Goal: Task Accomplishment & Management: Manage account settings

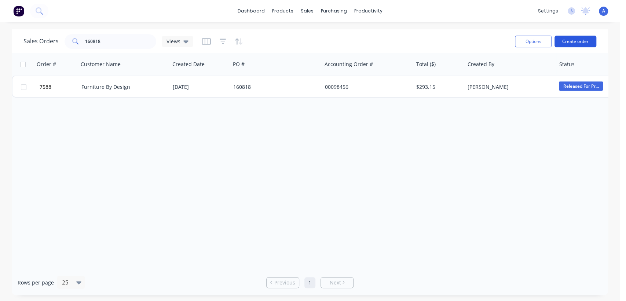
click at [584, 40] on button "Create order" at bounding box center [576, 42] width 42 height 12
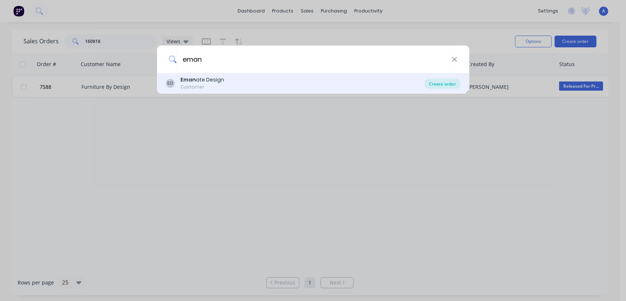
type input "eman"
click at [443, 81] on div "Create order" at bounding box center [443, 84] width 36 height 10
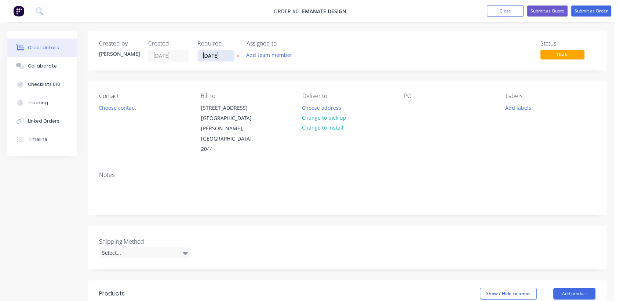
click at [229, 56] on input "[DATE]" at bounding box center [216, 55] width 36 height 11
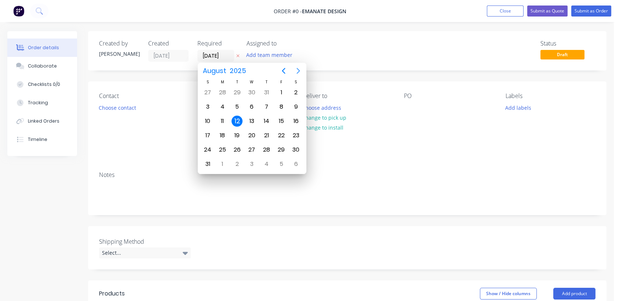
click at [299, 70] on icon "Next page" at bounding box center [298, 70] width 9 height 9
click at [250, 145] on div "31" at bounding box center [251, 149] width 11 height 11
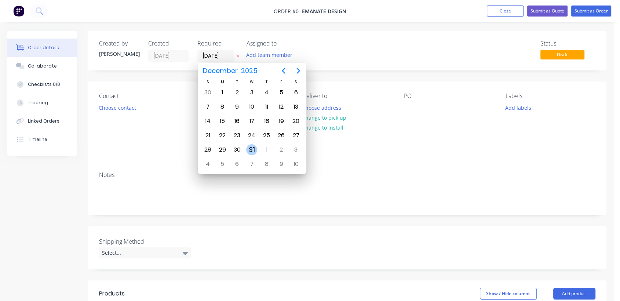
type input "[DATE]"
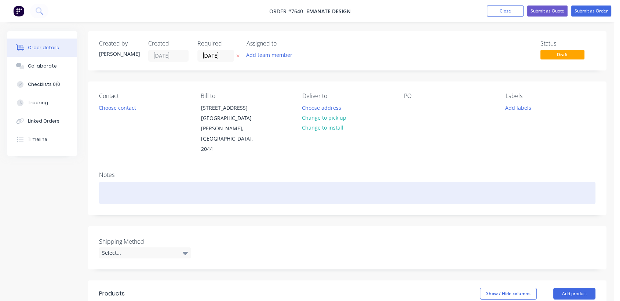
click at [116, 182] on div at bounding box center [347, 193] width 496 height 22
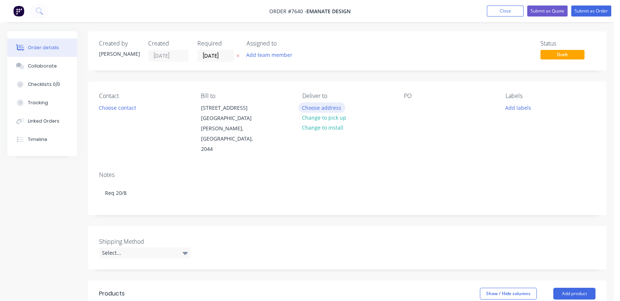
click at [319, 105] on button "Choose address" at bounding box center [321, 107] width 47 height 10
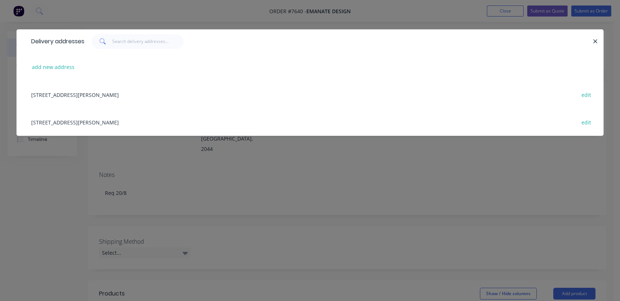
click at [120, 120] on div "[STREET_ADDRESS][PERSON_NAME] edit" at bounding box center [310, 122] width 565 height 28
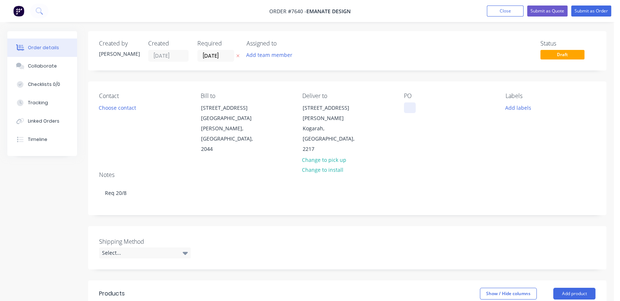
click at [414, 109] on div at bounding box center [410, 107] width 12 height 11
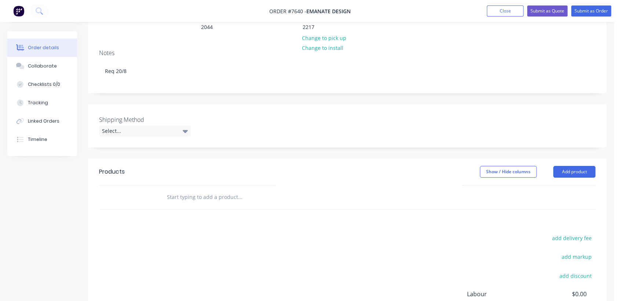
scroll to position [122, 0]
click at [176, 125] on div "Select..." at bounding box center [145, 130] width 92 height 11
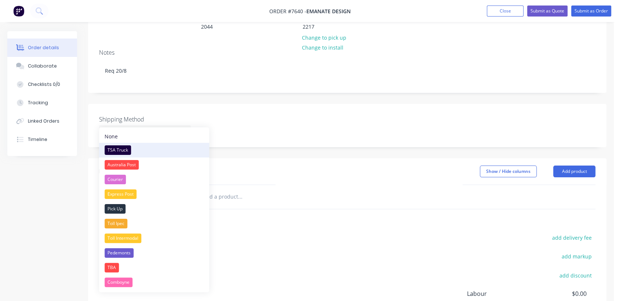
click at [123, 148] on div "TSA Truck" at bounding box center [118, 150] width 26 height 10
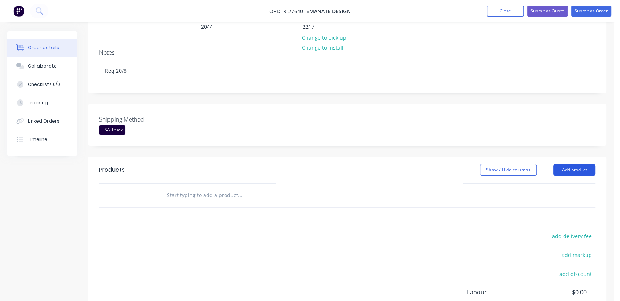
click at [568, 164] on button "Add product" at bounding box center [574, 170] width 42 height 12
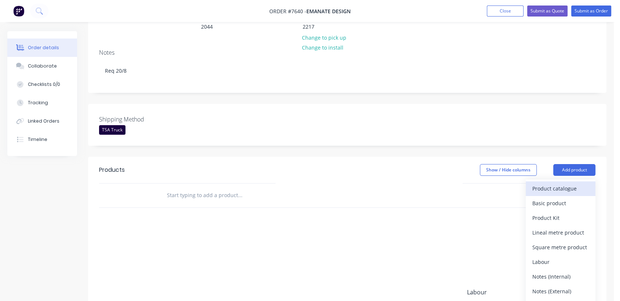
click at [570, 183] on div "Product catalogue" at bounding box center [560, 188] width 57 height 11
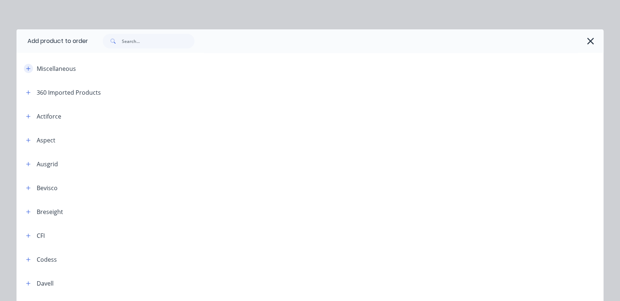
click at [26, 66] on icon "button" at bounding box center [28, 68] width 4 height 5
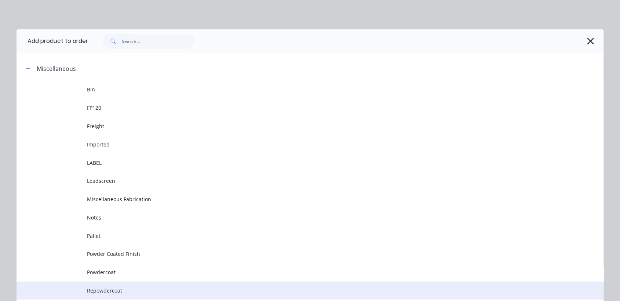
click at [117, 285] on td "Repowdercoat" at bounding box center [345, 290] width 517 height 18
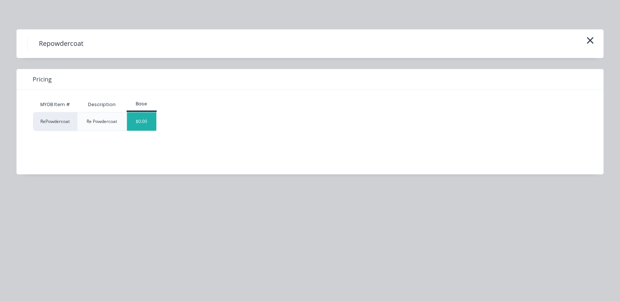
click at [144, 120] on div "$0.00" at bounding box center [142, 121] width 30 height 18
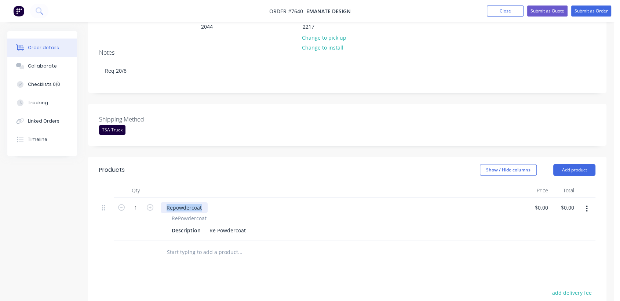
drag, startPoint x: 205, startPoint y: 198, endPoint x: 154, endPoint y: 192, distance: 51.7
click at [154, 198] on div "1 Repowdercoat RePowdercoat Description Re Powdercoat $0.00 $0.00 $0.00 $0.00" at bounding box center [347, 219] width 496 height 43
click at [244, 225] on div "Re Powdercoat" at bounding box center [228, 230] width 42 height 11
type input "$0.00"
click at [225, 245] on input "text" at bounding box center [240, 252] width 147 height 15
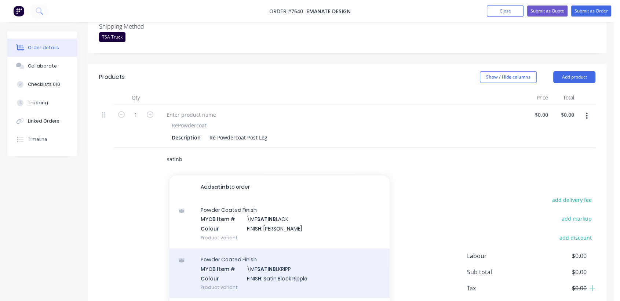
scroll to position [244, 0]
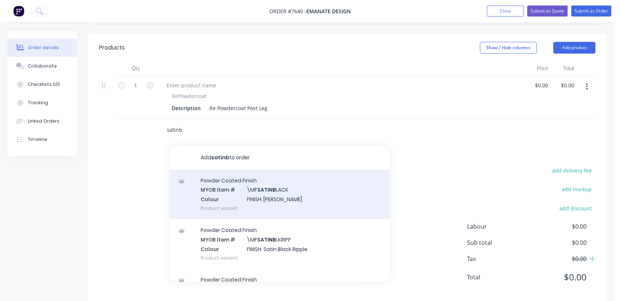
type input "satinb"
click at [266, 187] on div "Powder Coated Finish MYOB Item # \MF SATINB LACK Colour FINISH: Satin Black Pro…" at bounding box center [280, 195] width 220 height 50
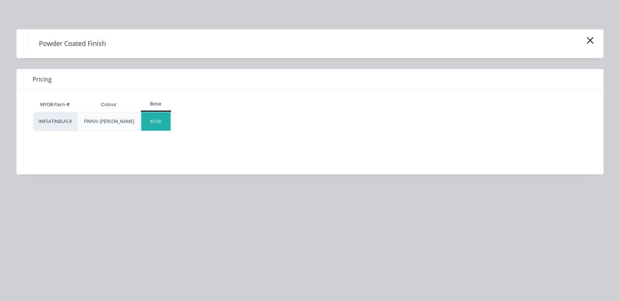
click at [154, 116] on div "$0.00" at bounding box center [156, 121] width 30 height 18
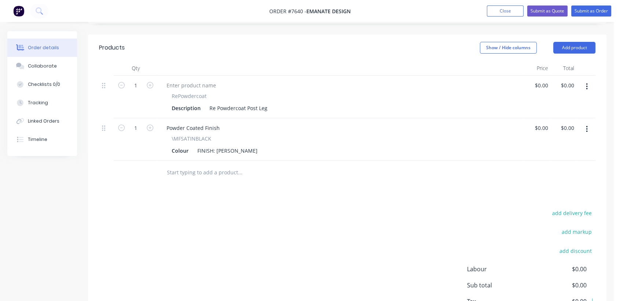
click at [186, 165] on input "text" at bounding box center [240, 172] width 147 height 15
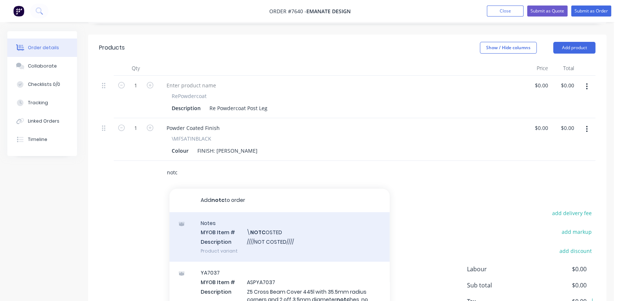
type input "notc"
click at [272, 224] on div "Notes MYOB Item # \ NOTC OSTED Description ////NOT COSTED//// Product variant" at bounding box center [280, 237] width 220 height 50
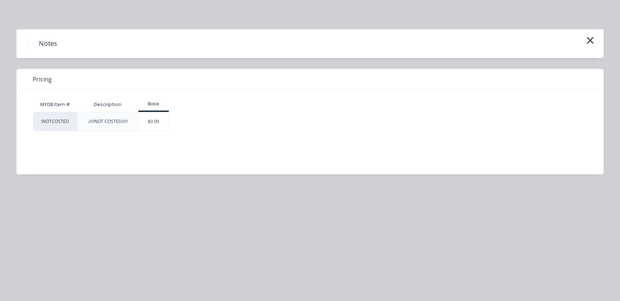
click at [158, 121] on div "$0.00" at bounding box center [154, 121] width 30 height 18
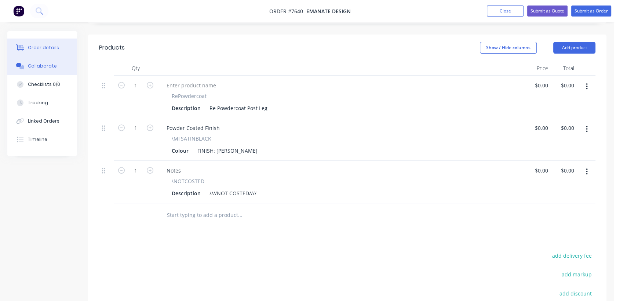
click at [45, 63] on div "Collaborate" at bounding box center [42, 66] width 29 height 7
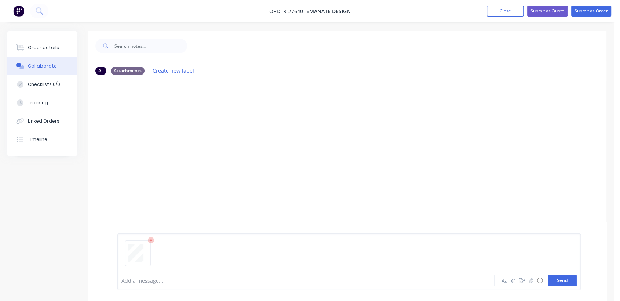
click at [568, 282] on button "Send" at bounding box center [562, 280] width 29 height 11
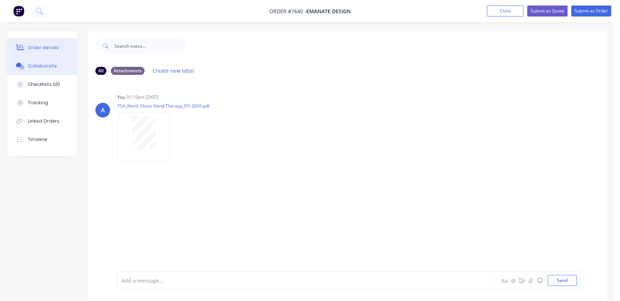
click at [56, 43] on button "Order details" at bounding box center [42, 48] width 70 height 18
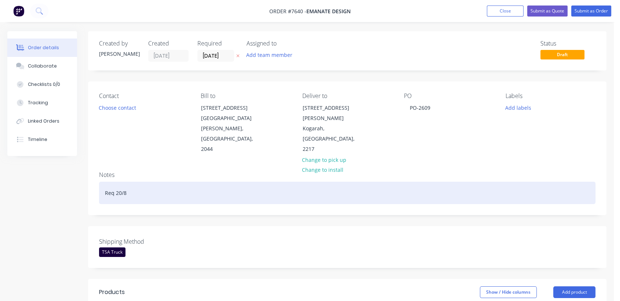
click at [143, 182] on div "Req 20/8" at bounding box center [347, 193] width 496 height 22
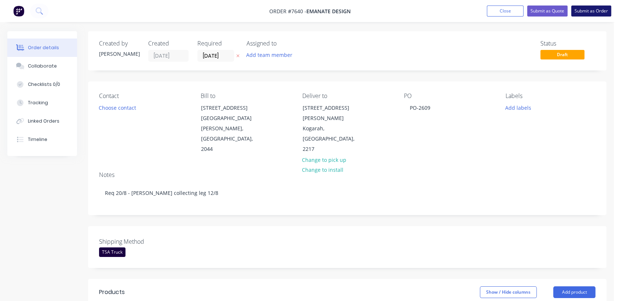
click at [600, 9] on button "Submit as Order" at bounding box center [591, 11] width 40 height 11
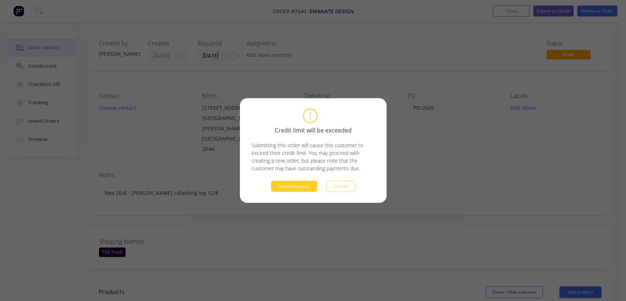
click at [303, 190] on button "Submit anyway" at bounding box center [294, 186] width 46 height 11
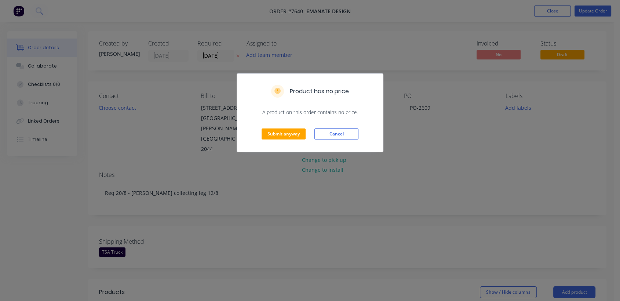
click at [289, 128] on div "Submit anyway Cancel" at bounding box center [310, 134] width 146 height 36
click at [291, 134] on button "Submit anyway" at bounding box center [284, 133] width 44 height 11
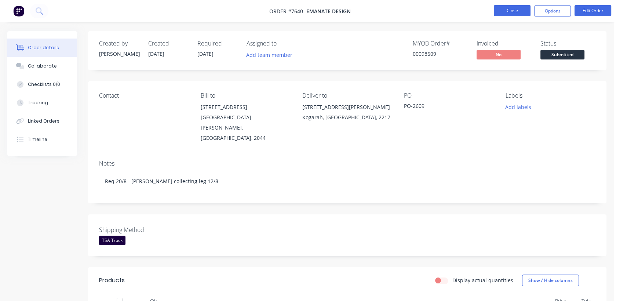
click at [514, 12] on button "Close" at bounding box center [512, 10] width 37 height 11
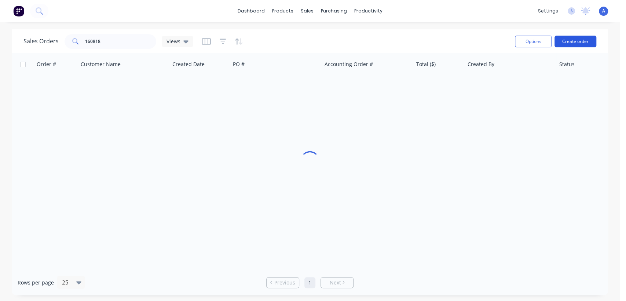
click at [570, 37] on button "Create order" at bounding box center [576, 42] width 42 height 12
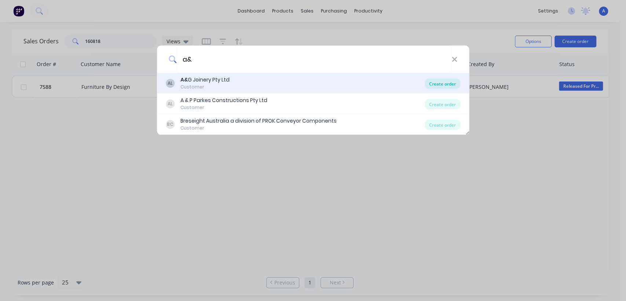
type input "a&"
click at [443, 80] on div "Create order" at bounding box center [443, 84] width 36 height 10
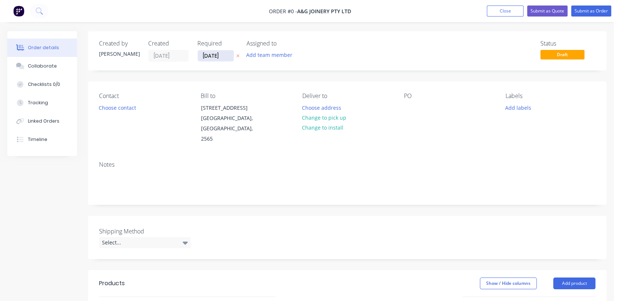
click at [225, 54] on input "[DATE]" at bounding box center [216, 55] width 36 height 11
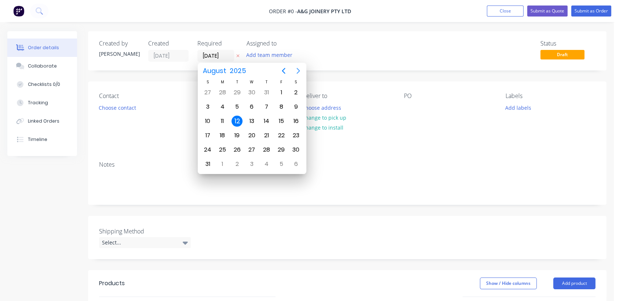
click at [296, 68] on icon "Next page" at bounding box center [298, 70] width 9 height 9
click at [299, 70] on icon "Next page" at bounding box center [297, 71] width 3 height 6
click at [252, 144] on div "31" at bounding box center [251, 149] width 11 height 11
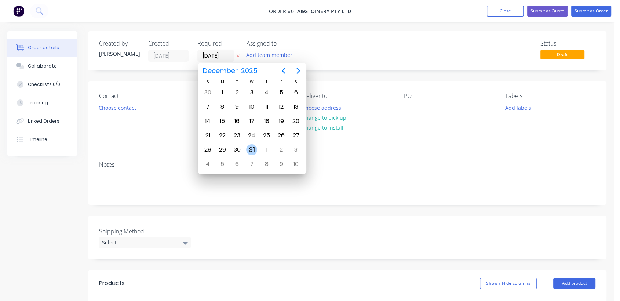
type input "[DATE]"
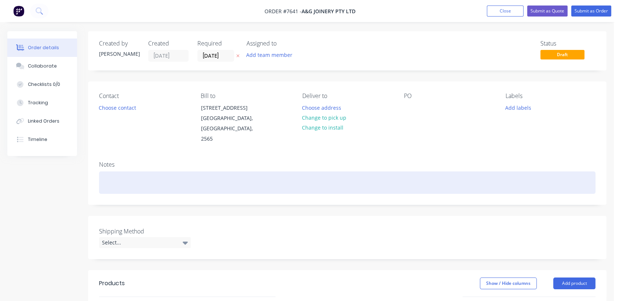
click at [119, 172] on div at bounding box center [347, 182] width 496 height 22
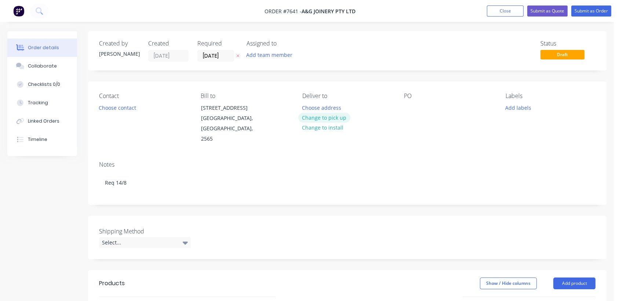
click at [335, 115] on button "Change to pick up" at bounding box center [324, 118] width 52 height 10
click at [408, 104] on div at bounding box center [410, 107] width 12 height 11
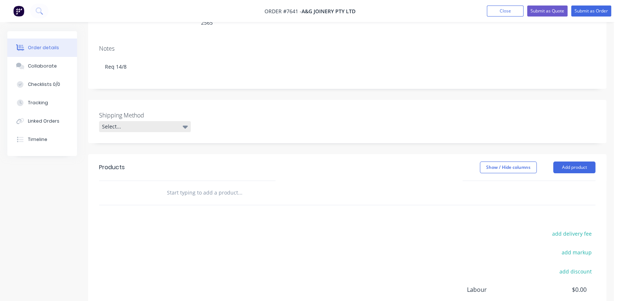
scroll to position [122, 0]
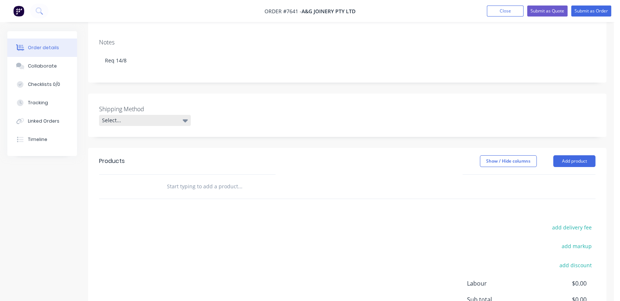
click at [183, 116] on icon at bounding box center [185, 120] width 5 height 8
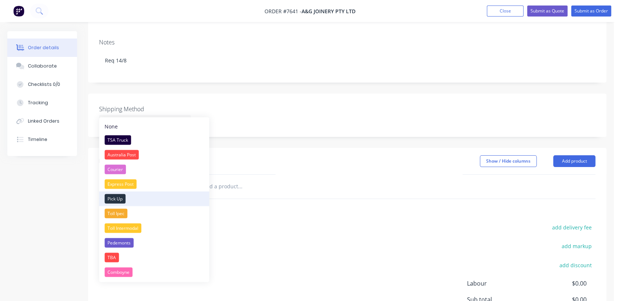
click at [117, 196] on div "Pick Up" at bounding box center [115, 199] width 21 height 10
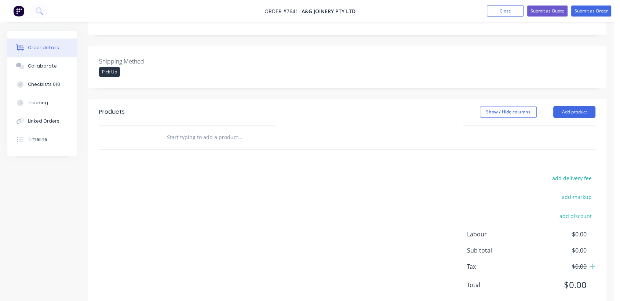
scroll to position [179, 0]
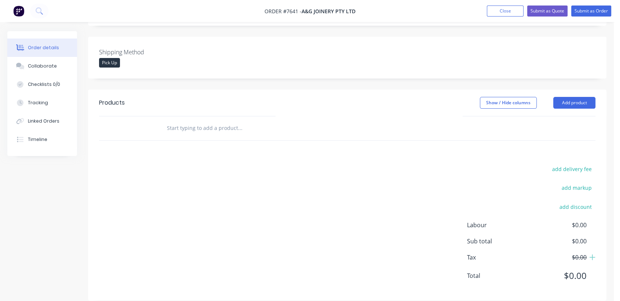
click at [212, 121] on input "text" at bounding box center [240, 128] width 147 height 15
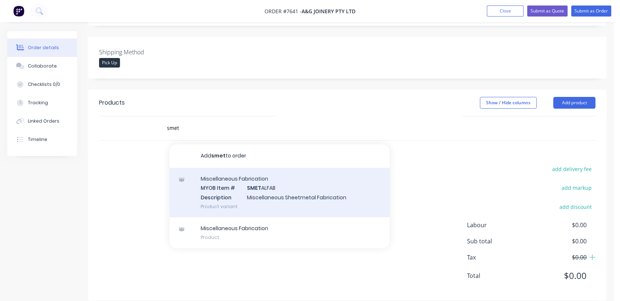
click at [260, 176] on div "Miscellaneous Fabrication MYOB Item # SMET ALFAB Description Miscellaneous Shee…" at bounding box center [280, 193] width 220 height 50
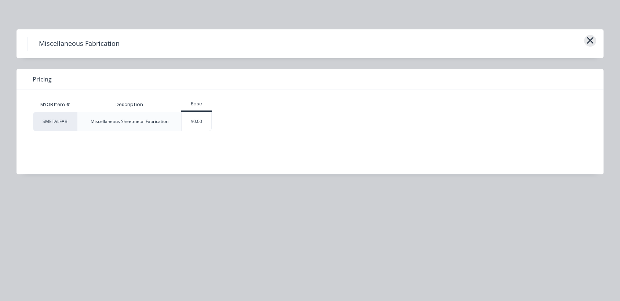
click at [590, 38] on icon "button" at bounding box center [590, 40] width 8 height 10
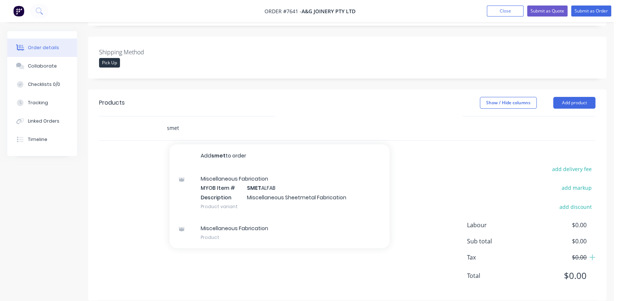
drag, startPoint x: 183, startPoint y: 115, endPoint x: 148, endPoint y: 107, distance: 36.1
click at [148, 116] on div "smet Add smet to order Miscellaneous Fabrication MYOB Item # SMET ALFAB Descrip…" at bounding box center [347, 128] width 496 height 24
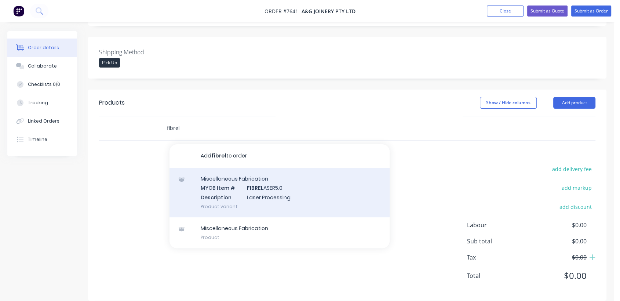
type input "fibrel"
click at [260, 176] on div "Miscellaneous Fabrication MYOB Item # FIBREL ASER5.0 Description Laser Processi…" at bounding box center [280, 193] width 220 height 50
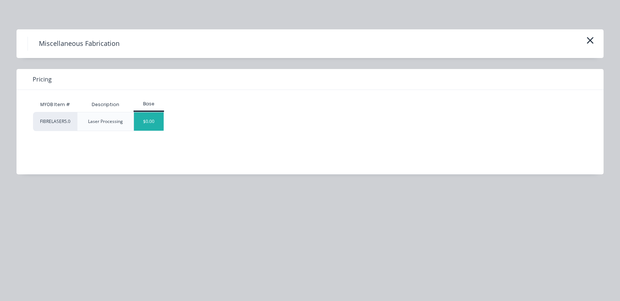
click at [159, 121] on div "$0.00" at bounding box center [149, 121] width 30 height 18
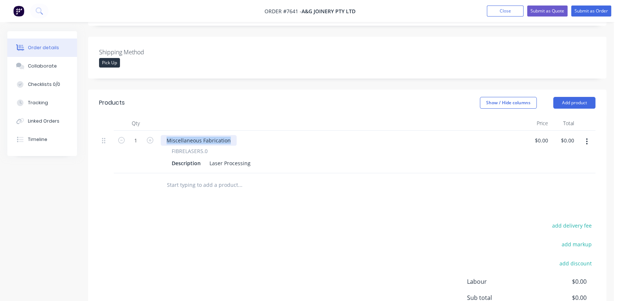
drag, startPoint x: 230, startPoint y: 130, endPoint x: 153, endPoint y: 125, distance: 78.0
click at [153, 131] on div "1 Miscellaneous Fabrication FIBRELASER5.0 Description Laser Processing $0.00 $0…" at bounding box center [347, 152] width 496 height 43
drag, startPoint x: 209, startPoint y: 154, endPoint x: 283, endPoint y: 154, distance: 74.1
click at [283, 158] on div "Description Laser Processing" at bounding box center [340, 163] width 342 height 11
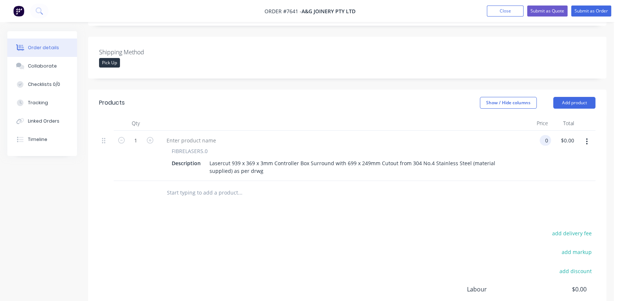
type input "$0.00"
click at [201, 185] on input "text" at bounding box center [240, 192] width 147 height 15
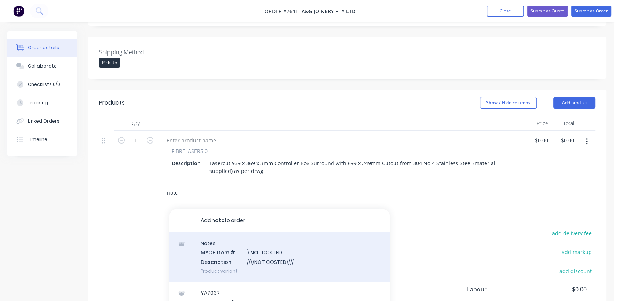
type input "notc"
click at [292, 250] on div "Notes MYOB Item # \ NOTC OSTED Description ////NOT COSTED//// Product variant" at bounding box center [280, 257] width 220 height 50
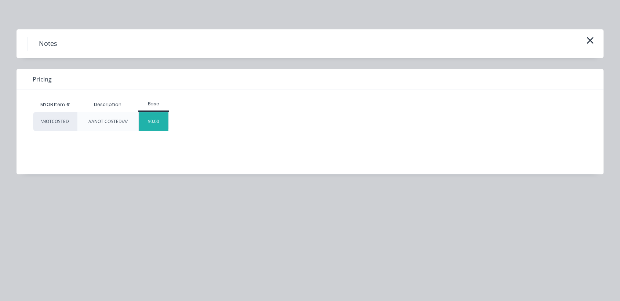
click at [161, 124] on div "$0.00" at bounding box center [154, 121] width 30 height 18
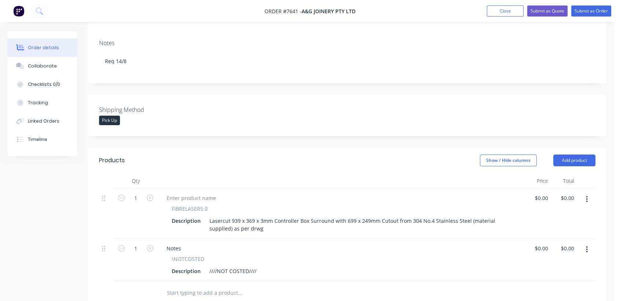
scroll to position [16, 0]
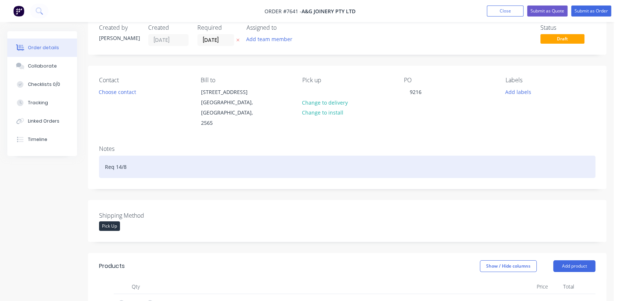
click at [140, 157] on div "Req 14/8" at bounding box center [347, 167] width 496 height 22
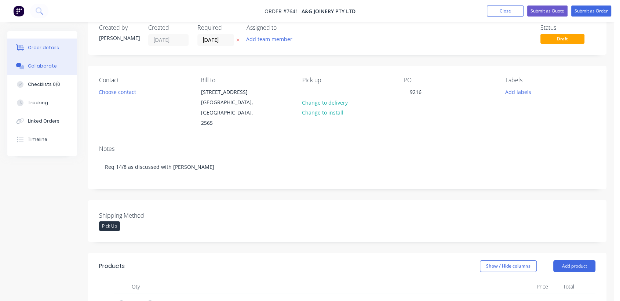
click at [53, 66] on div "Collaborate" at bounding box center [42, 66] width 29 height 7
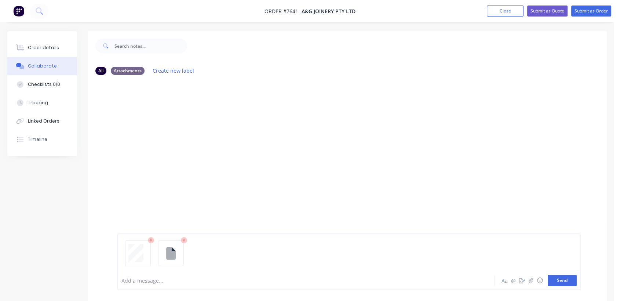
click at [563, 278] on button "Send" at bounding box center [562, 280] width 29 height 11
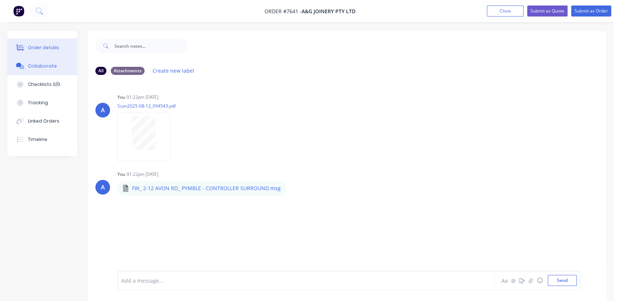
click at [52, 46] on div "Order details" at bounding box center [43, 47] width 31 height 7
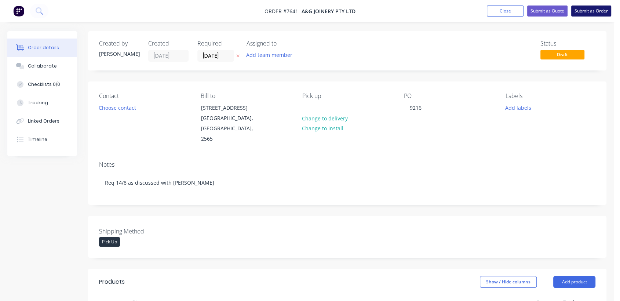
click at [592, 8] on button "Submit as Order" at bounding box center [591, 11] width 40 height 11
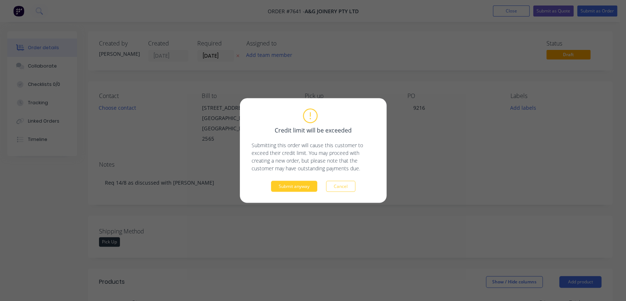
click at [298, 190] on button "Submit anyway" at bounding box center [294, 186] width 46 height 11
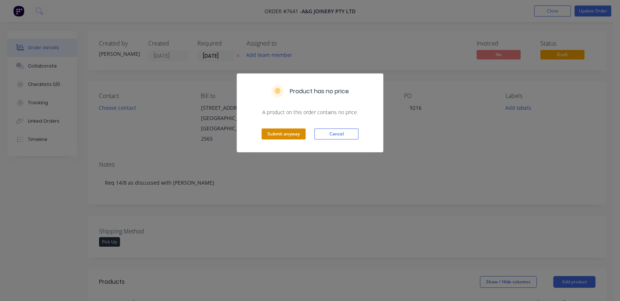
click at [280, 132] on button "Submit anyway" at bounding box center [284, 133] width 44 height 11
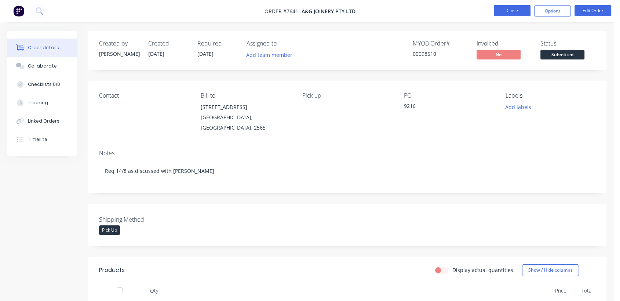
click at [518, 7] on button "Close" at bounding box center [512, 10] width 37 height 11
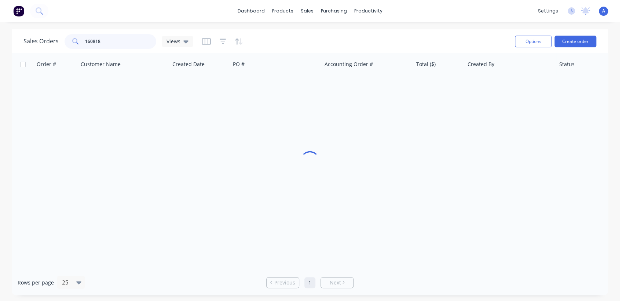
drag, startPoint x: 109, startPoint y: 41, endPoint x: 64, endPoint y: 29, distance: 46.3
click at [64, 29] on div "Sales Orders 160818 Views Options Create order" at bounding box center [310, 41] width 597 height 24
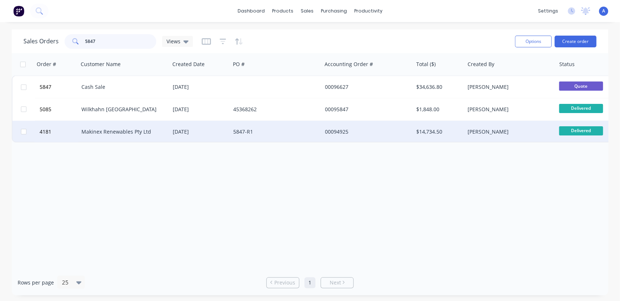
type input "5847"
click at [215, 130] on div "[DATE]" at bounding box center [200, 131] width 55 height 7
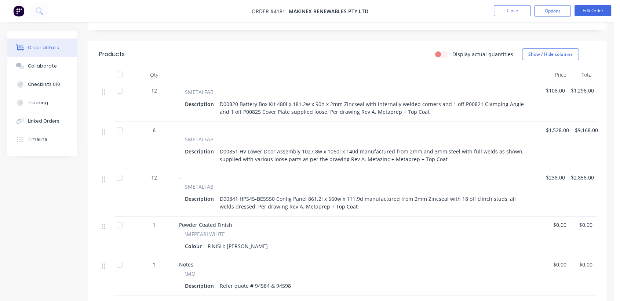
scroll to position [244, 0]
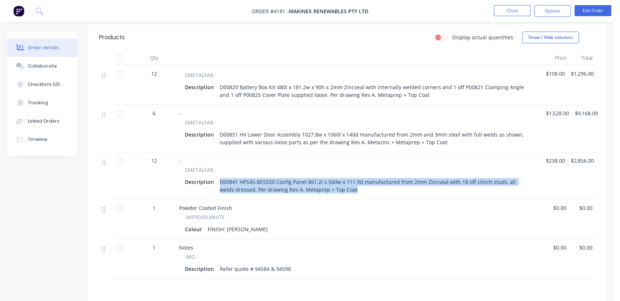
drag, startPoint x: 336, startPoint y: 178, endPoint x: 219, endPoint y: 166, distance: 117.3
click at [219, 176] on div "D00841 HPS45-BESS50 Config Panel 861.2l x 560w x 111.9d manufactured from 2mm Z…" at bounding box center [375, 185] width 317 height 18
copy div "D00841 HPS45-BESS50 Config Panel 861.2l x 560w x 111.9d manufactured from 2mm Z…"
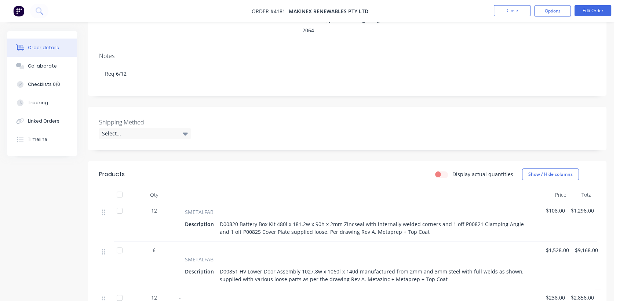
scroll to position [0, 0]
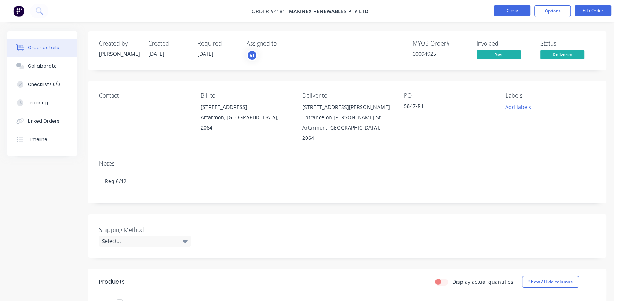
click at [514, 8] on button "Close" at bounding box center [512, 10] width 37 height 11
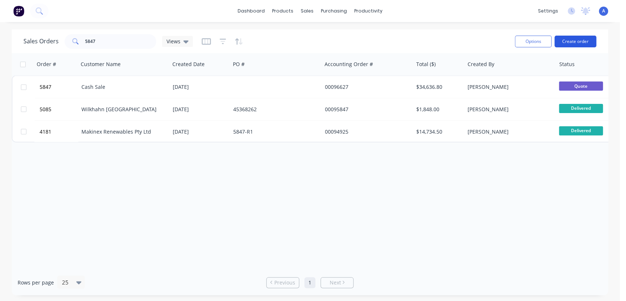
click at [576, 42] on button "Create order" at bounding box center [576, 42] width 42 height 12
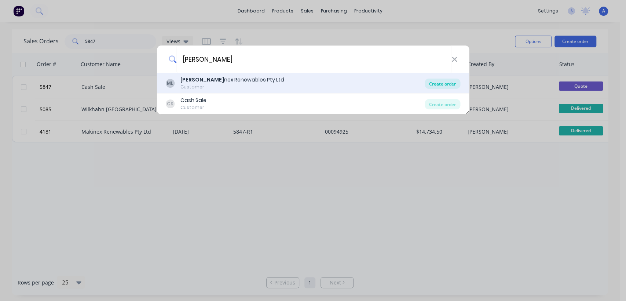
type input "[PERSON_NAME]"
click at [437, 79] on div "Create order" at bounding box center [443, 84] width 36 height 10
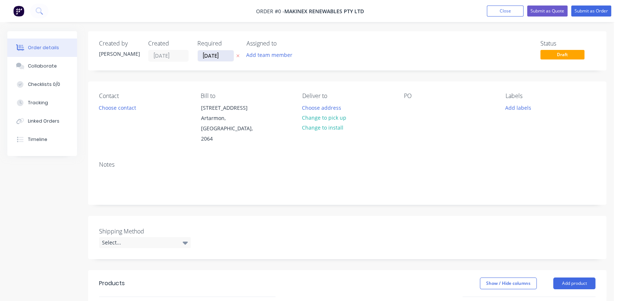
click at [233, 54] on input "[DATE]" at bounding box center [216, 55] width 36 height 11
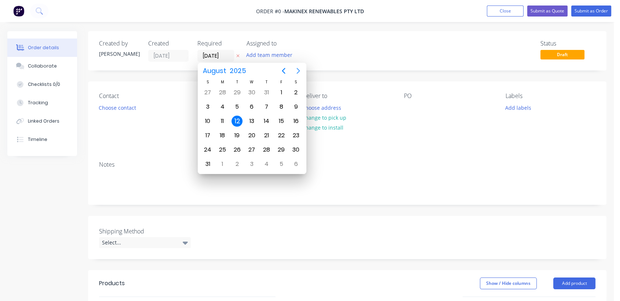
click at [296, 68] on icon "Next page" at bounding box center [298, 70] width 9 height 9
click at [251, 146] on div "31" at bounding box center [251, 149] width 11 height 11
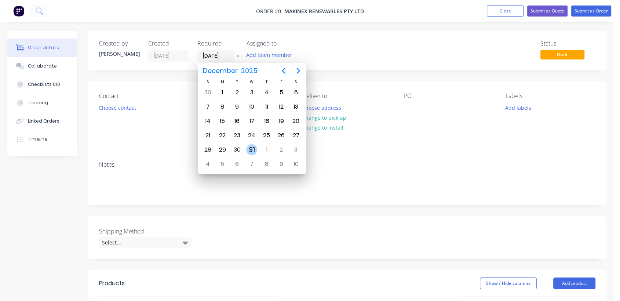
type input "[DATE]"
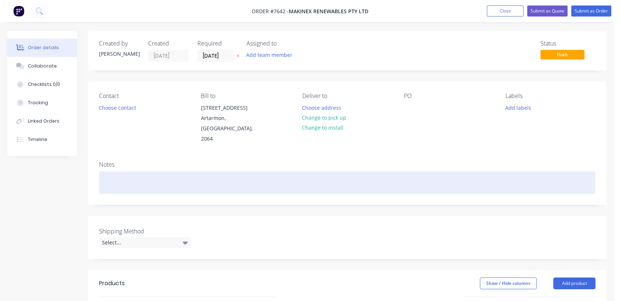
click at [123, 171] on div at bounding box center [347, 182] width 496 height 22
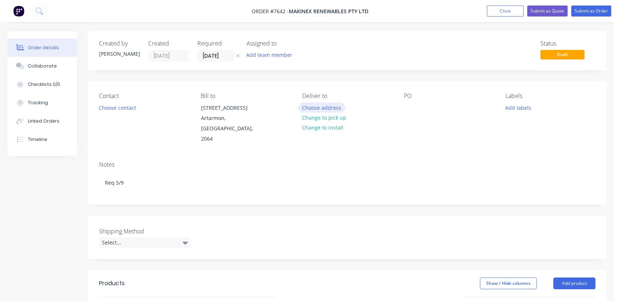
click at [331, 105] on button "Choose address" at bounding box center [321, 107] width 47 height 10
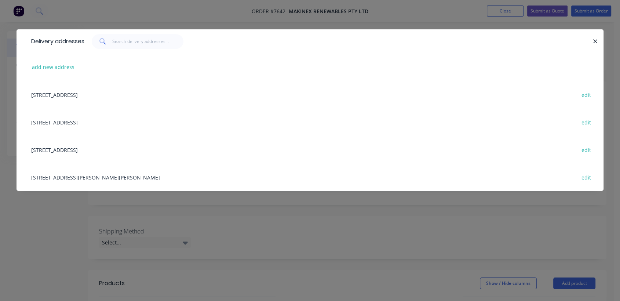
click at [80, 148] on div "[STREET_ADDRESS] edit" at bounding box center [310, 150] width 565 height 28
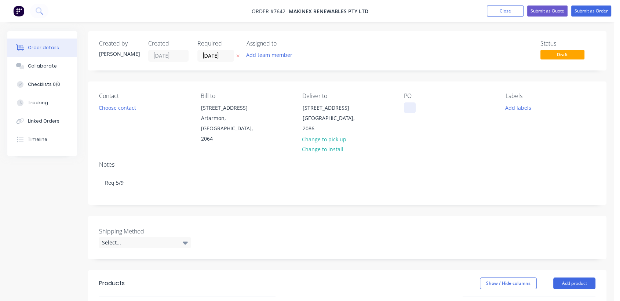
click at [412, 106] on div at bounding box center [410, 107] width 12 height 11
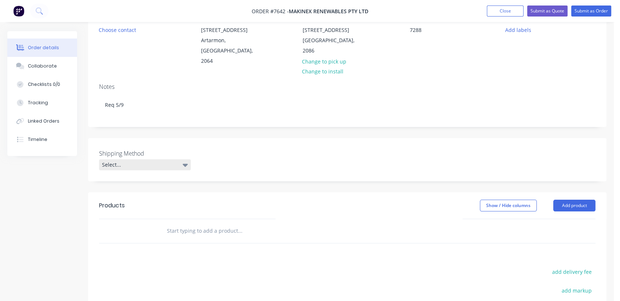
scroll to position [81, 0]
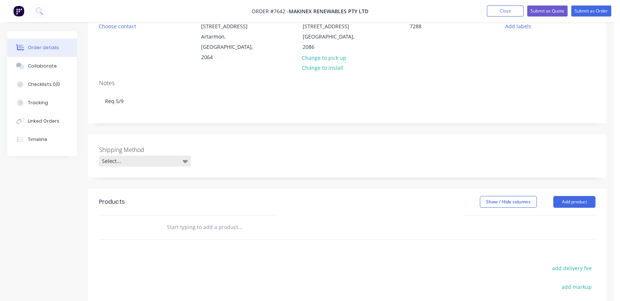
click at [153, 156] on div "Select..." at bounding box center [145, 161] width 92 height 11
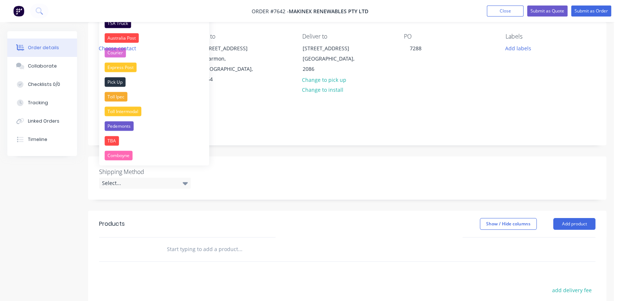
scroll to position [41, 0]
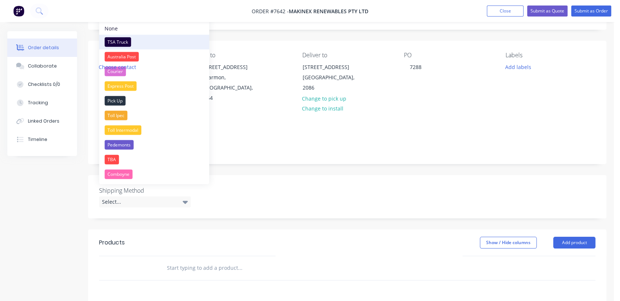
click at [126, 39] on div "TSA Truck" at bounding box center [118, 42] width 26 height 10
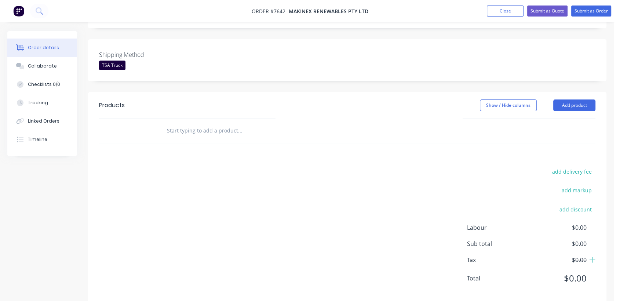
scroll to position [179, 0]
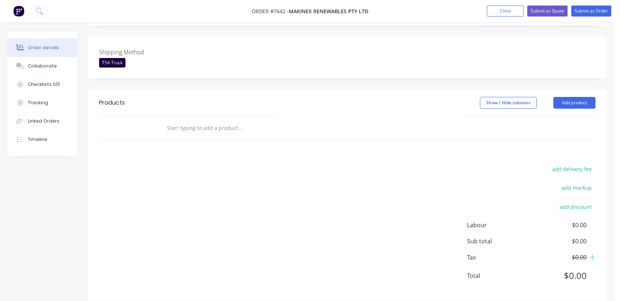
click at [206, 121] on input "text" at bounding box center [240, 128] width 147 height 15
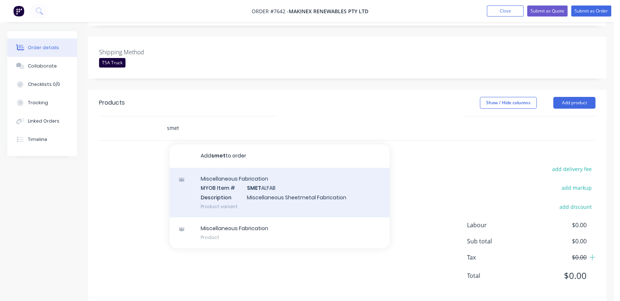
type input "smet"
click at [251, 183] on div "Miscellaneous Fabrication MYOB Item # SMET ALFAB Description Miscellaneous Shee…" at bounding box center [280, 193] width 220 height 50
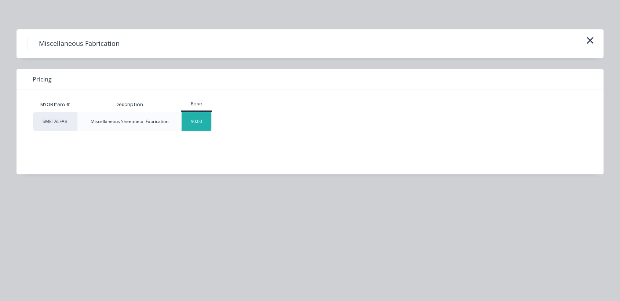
click at [194, 127] on div "$0.00" at bounding box center [197, 121] width 30 height 18
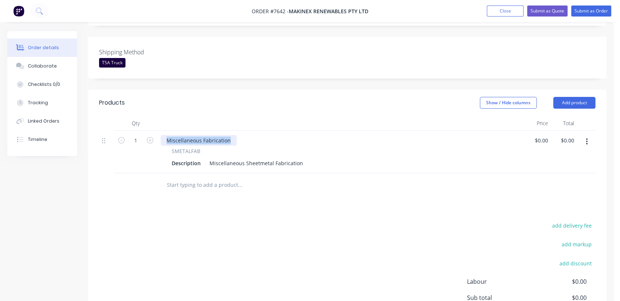
drag, startPoint x: 232, startPoint y: 129, endPoint x: 158, endPoint y: 116, distance: 74.9
click at [159, 116] on div "Qty Price Total 1 Miscellaneous Fabrication SMETALFAB Description Miscellaneous…" at bounding box center [347, 144] width 496 height 57
click at [139, 135] on input "1" at bounding box center [135, 140] width 19 height 11
type input "10"
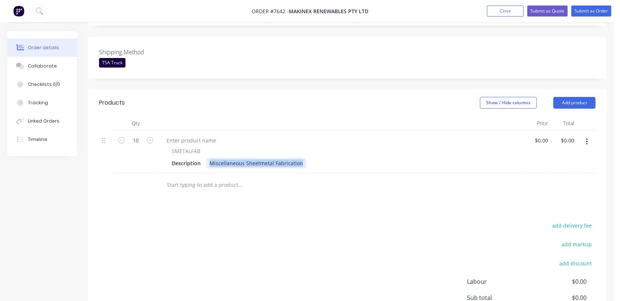
drag, startPoint x: 209, startPoint y: 152, endPoint x: 314, endPoint y: 165, distance: 106.1
click at [314, 165] on div "Qty Price Total 10 SMETALFAB Description Miscellaneous Sheetmetal Fabrication $…" at bounding box center [347, 156] width 518 height 81
paste div
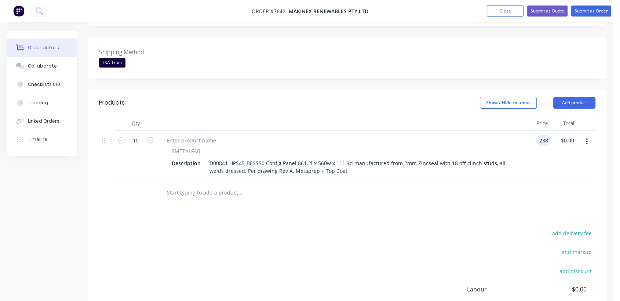
type input "$238.00"
type input "$2,380.00"
click at [206, 185] on input "text" at bounding box center [240, 192] width 147 height 15
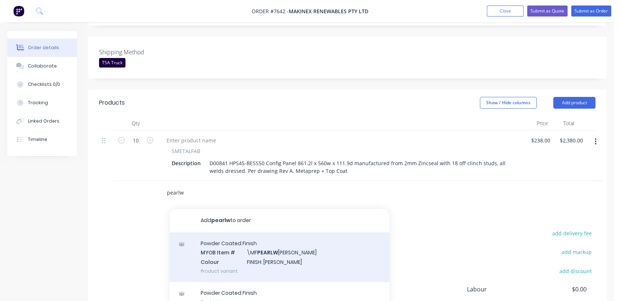
type input "pearlw"
click at [262, 242] on div "Powder Coated Finish MYOB Item # \MF PEARLW [PERSON_NAME] Colour FINISH: [PERSO…" at bounding box center [280, 257] width 220 height 50
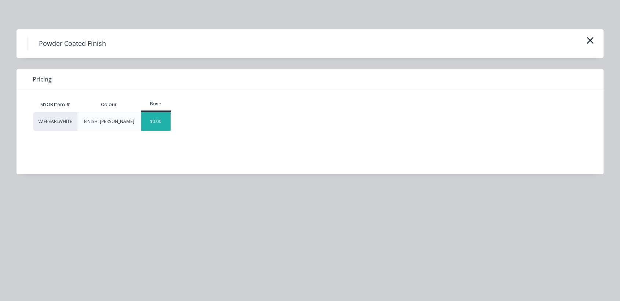
click at [155, 122] on div "$0.00" at bounding box center [156, 121] width 30 height 18
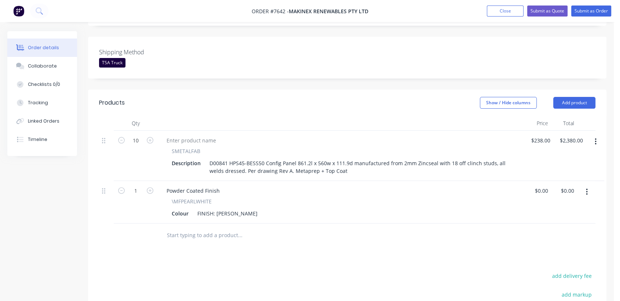
click at [224, 228] on input "text" at bounding box center [240, 235] width 147 height 15
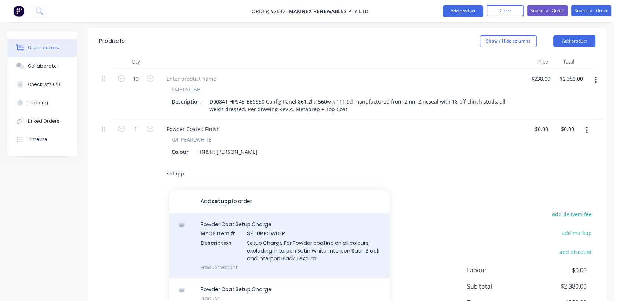
scroll to position [261, 0]
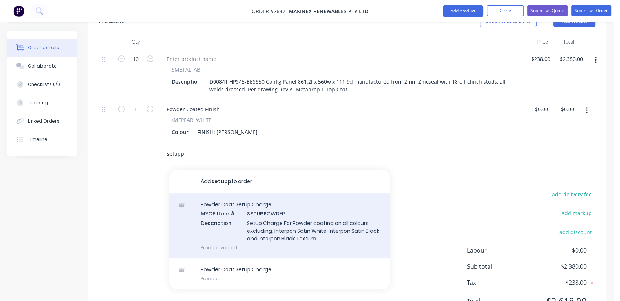
type input "setupp"
click at [272, 212] on div "Powder Coat Setup Charge MYOB Item # SETUPP OWDER Description Setup Charge For …" at bounding box center [280, 225] width 220 height 65
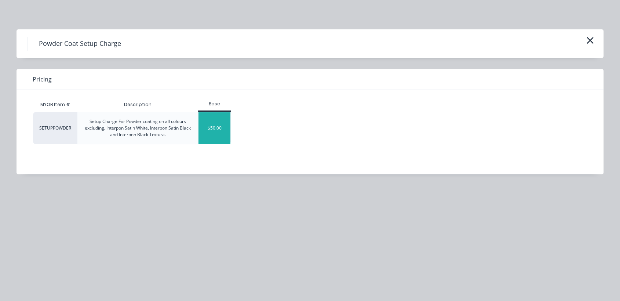
click at [219, 134] on div "$50.00" at bounding box center [215, 128] width 32 height 32
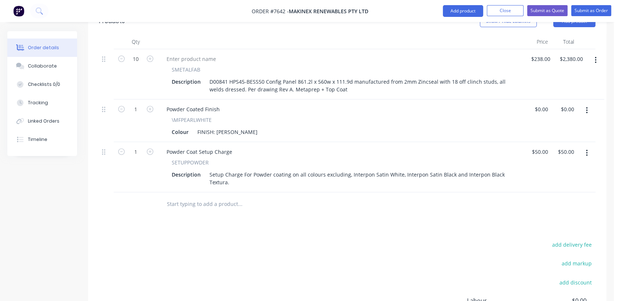
click at [194, 197] on input "text" at bounding box center [240, 204] width 147 height 15
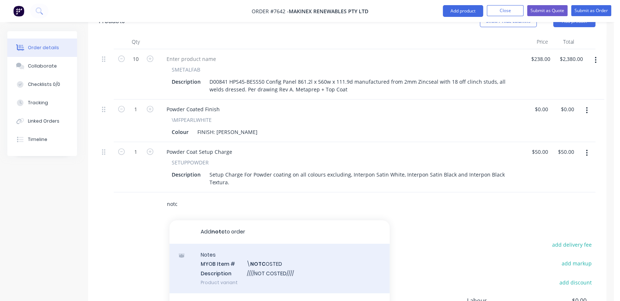
type input "notc"
click at [285, 265] on div "Notes MYOB Item # \ NOTC OSTED Description ////NOT COSTED//// Product variant" at bounding box center [280, 269] width 220 height 50
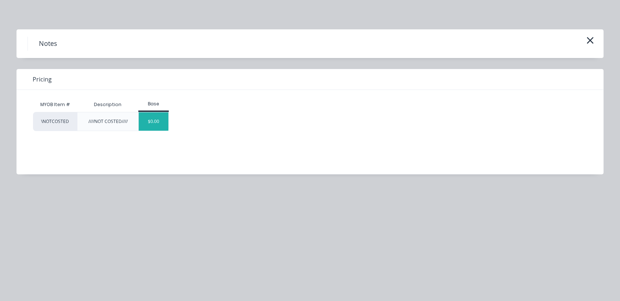
click at [165, 123] on div "$0.00" at bounding box center [154, 121] width 30 height 18
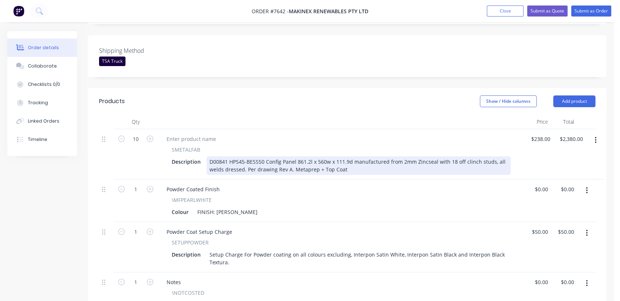
scroll to position [179, 0]
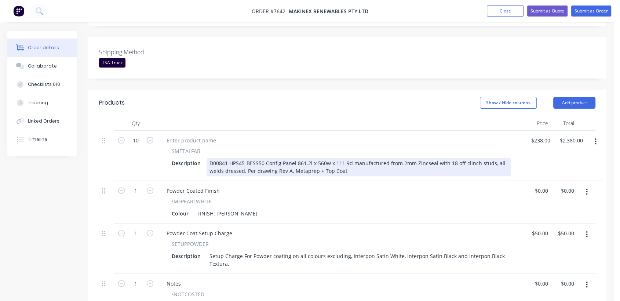
click at [352, 160] on div "D00841 HPS45-BESS50 Config Panel 861.2l x 560w x 111.9d manufactured from 2mm Z…" at bounding box center [359, 167] width 304 height 18
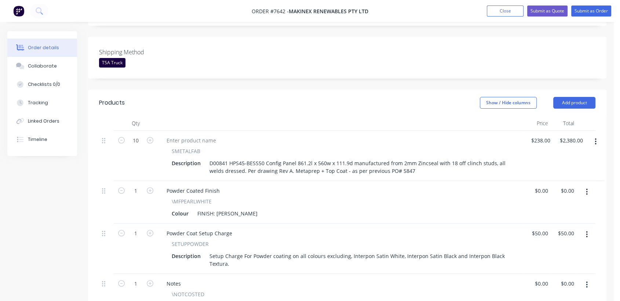
type input "238"
type input "2380.00"
type input "$238.00"
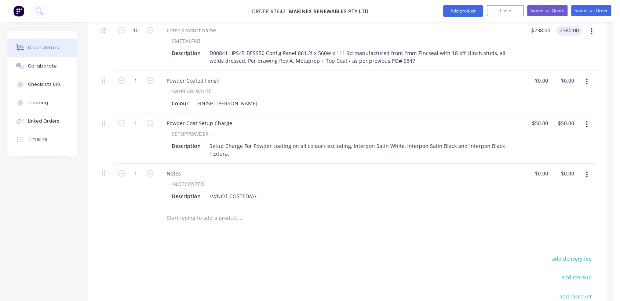
scroll to position [301, 0]
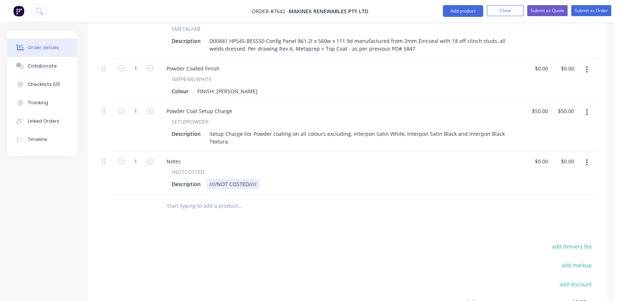
type input "$2,380.00"
click at [257, 179] on div "////NOT COSTED////" at bounding box center [233, 184] width 53 height 11
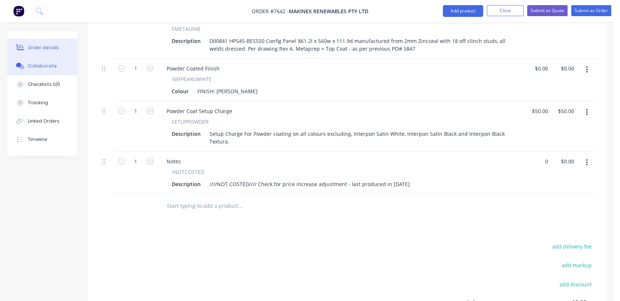
type input "$0.00"
click at [52, 66] on div "Collaborate" at bounding box center [42, 66] width 29 height 7
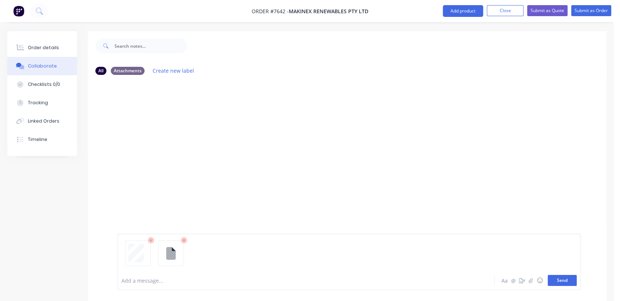
click at [558, 279] on button "Send" at bounding box center [562, 280] width 29 height 11
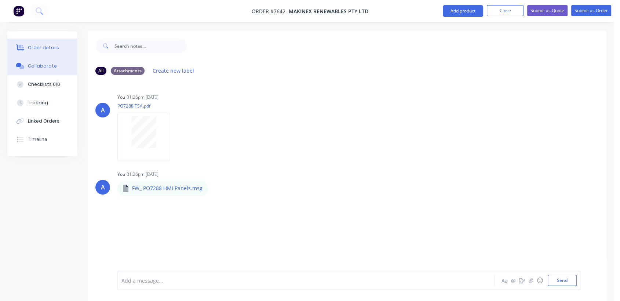
click at [44, 46] on div "Order details" at bounding box center [43, 47] width 31 height 7
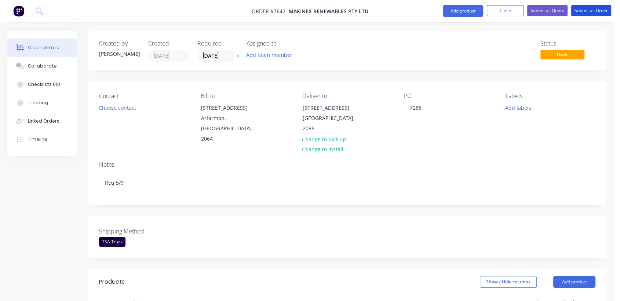
drag, startPoint x: 590, startPoint y: 7, endPoint x: 407, endPoint y: 49, distance: 187.9
click at [589, 7] on button "Submit as Order" at bounding box center [591, 10] width 40 height 11
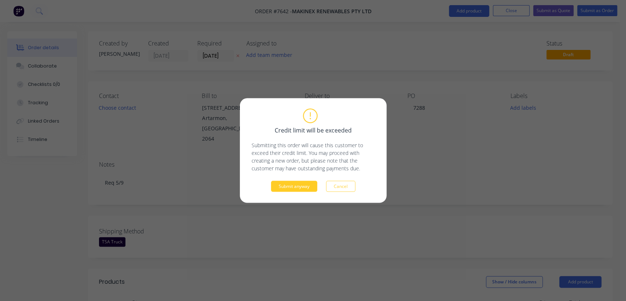
click at [302, 183] on button "Submit anyway" at bounding box center [294, 186] width 46 height 11
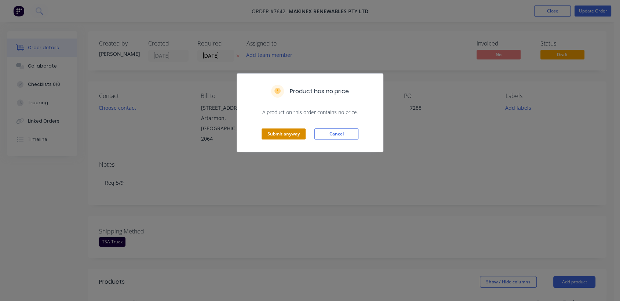
click at [289, 132] on button "Submit anyway" at bounding box center [284, 133] width 44 height 11
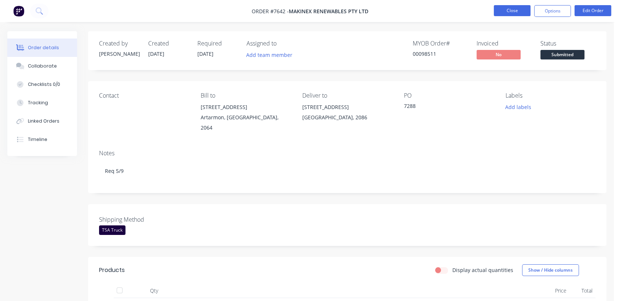
click at [517, 10] on button "Close" at bounding box center [512, 10] width 37 height 11
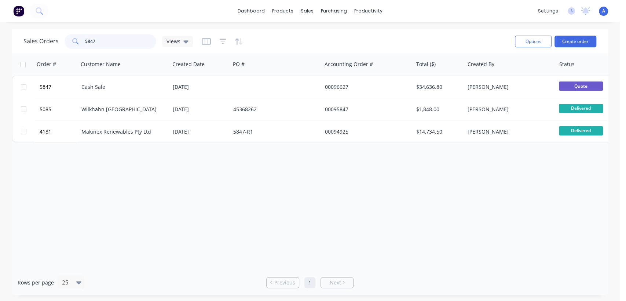
drag, startPoint x: 99, startPoint y: 42, endPoint x: 73, endPoint y: 36, distance: 26.3
click at [73, 36] on div "5847" at bounding box center [111, 41] width 92 height 15
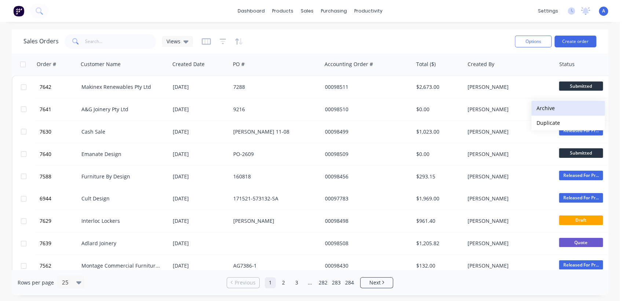
click at [548, 103] on button "Archive" at bounding box center [568, 108] width 73 height 15
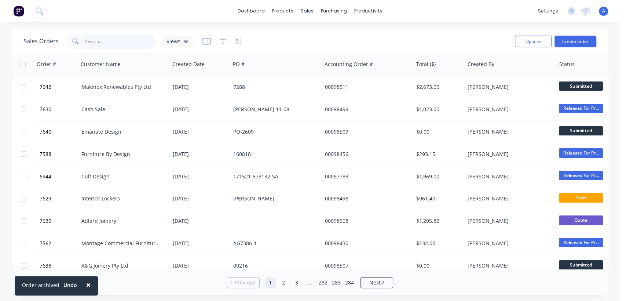
click at [100, 42] on input "text" at bounding box center [121, 41] width 72 height 15
type input "98507"
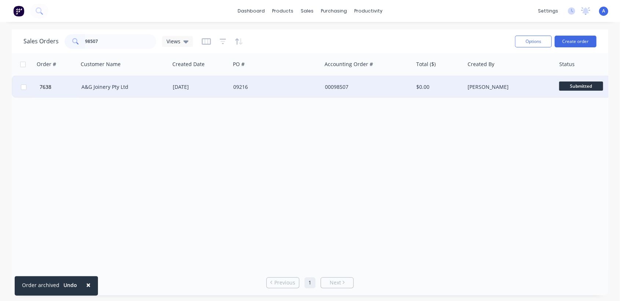
click at [225, 84] on div "[DATE]" at bounding box center [200, 86] width 55 height 7
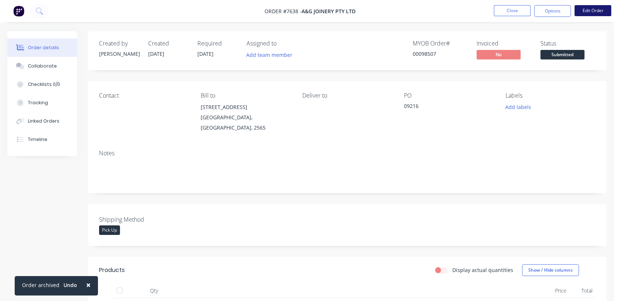
click at [591, 10] on button "Edit Order" at bounding box center [593, 10] width 37 height 11
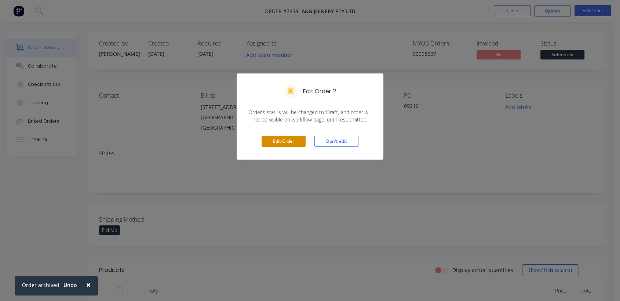
click at [285, 138] on button "Edit Order" at bounding box center [284, 141] width 44 height 11
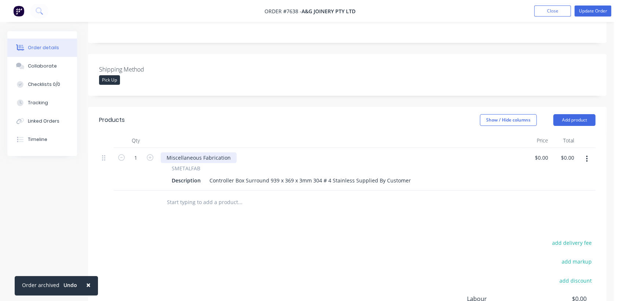
scroll to position [163, 0]
drag, startPoint x: 233, startPoint y: 147, endPoint x: 158, endPoint y: 137, distance: 75.1
click at [158, 147] on div "Miscellaneous Fabrication SMETALFAB Description Controller Box Surround 939 x 3…" at bounding box center [341, 168] width 367 height 43
click at [205, 194] on input "text" at bounding box center [240, 201] width 147 height 15
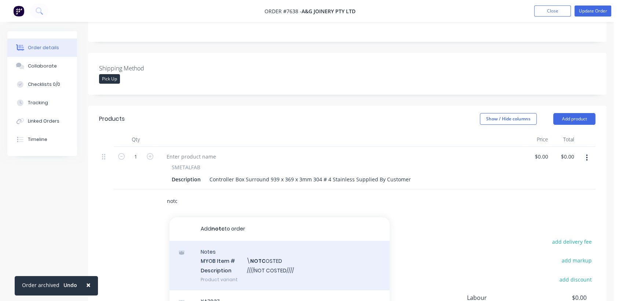
type input "notc"
click at [283, 252] on div "Notes MYOB Item # \ NOTC OSTED Description ////NOT COSTED//// Product variant" at bounding box center [280, 266] width 220 height 50
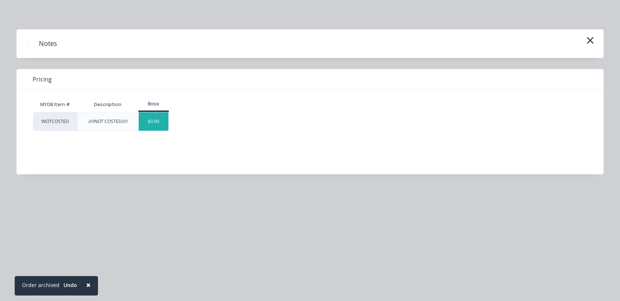
click at [155, 121] on div "$0.00" at bounding box center [154, 121] width 30 height 18
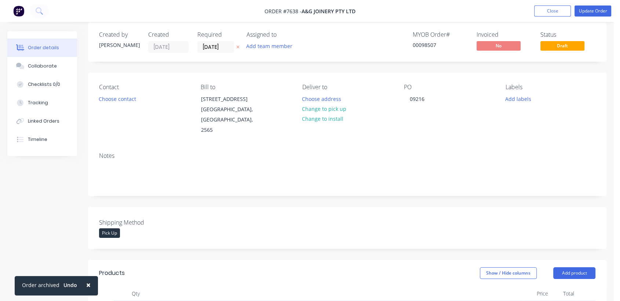
scroll to position [0, 0]
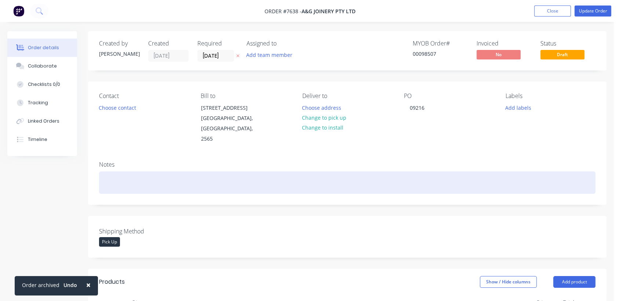
click at [123, 171] on div at bounding box center [347, 182] width 496 height 22
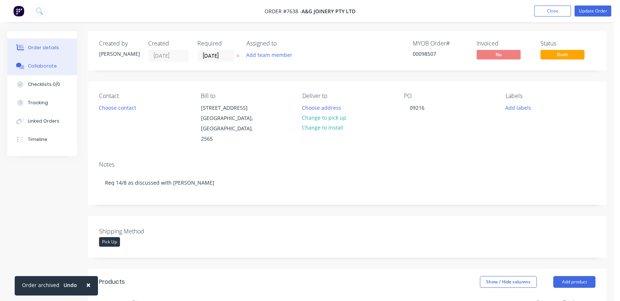
click at [48, 62] on button "Collaborate" at bounding box center [42, 66] width 70 height 18
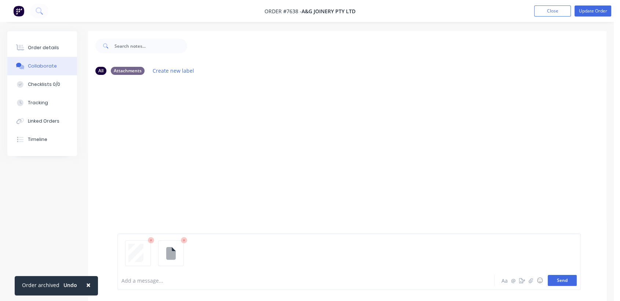
click at [567, 280] on button "Send" at bounding box center [562, 280] width 29 height 11
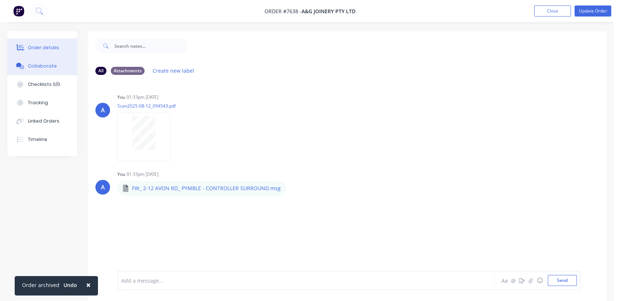
click at [49, 47] on div "Order details" at bounding box center [43, 47] width 31 height 7
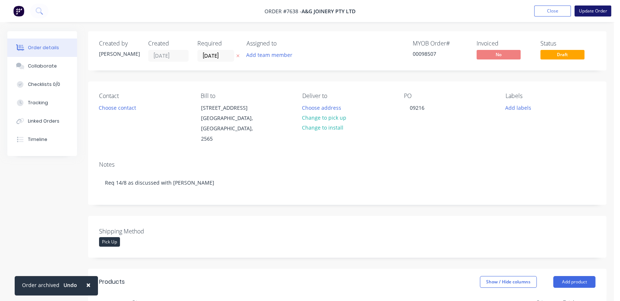
click at [599, 10] on button "Update Order" at bounding box center [593, 11] width 37 height 11
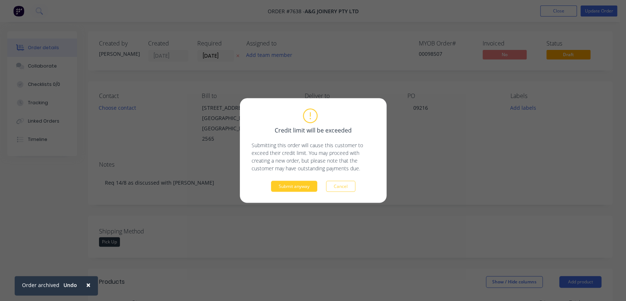
click at [298, 187] on button "Submit anyway" at bounding box center [294, 186] width 46 height 11
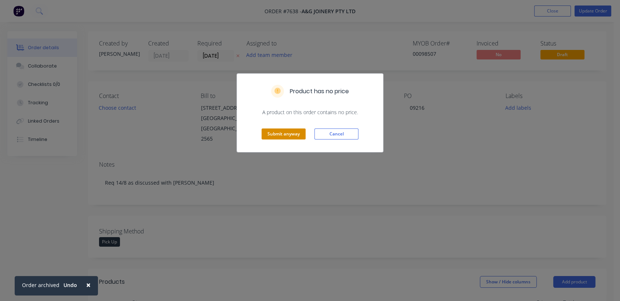
click at [297, 132] on button "Submit anyway" at bounding box center [284, 133] width 44 height 11
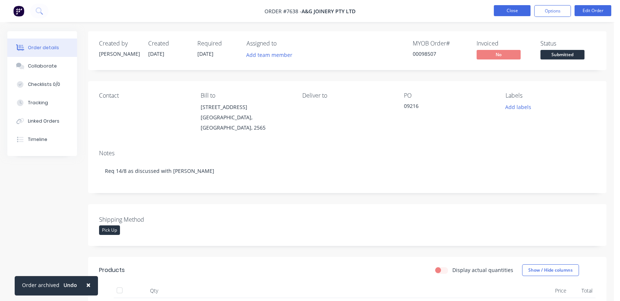
click at [520, 10] on button "Close" at bounding box center [512, 10] width 37 height 11
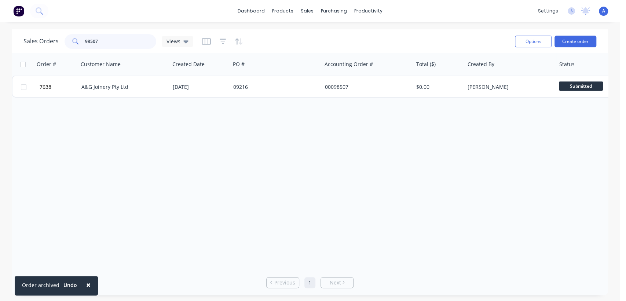
drag, startPoint x: 113, startPoint y: 38, endPoint x: 57, endPoint y: 31, distance: 55.8
click at [57, 31] on div "Sales Orders 98507 Views Options Create order" at bounding box center [310, 41] width 597 height 24
type input "6463"
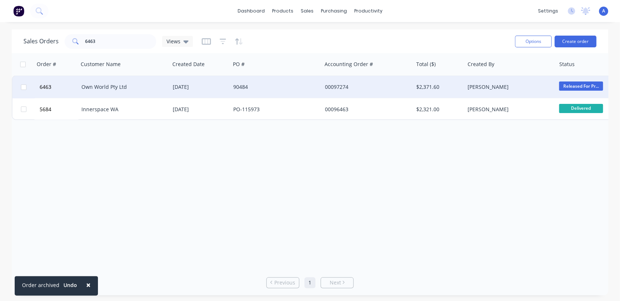
click at [185, 86] on div "[DATE]" at bounding box center [200, 86] width 55 height 7
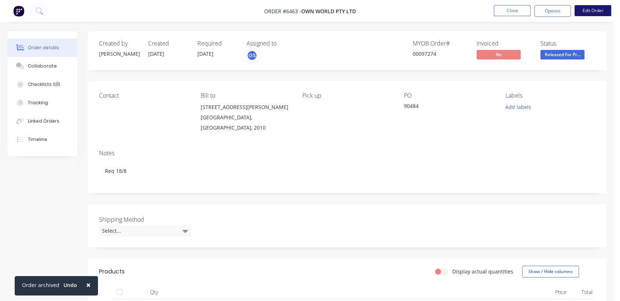
click at [592, 8] on button "Edit Order" at bounding box center [593, 10] width 37 height 11
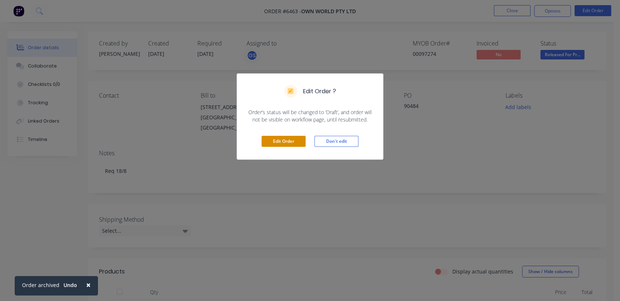
click at [284, 135] on div "Edit Order Don't edit" at bounding box center [310, 141] width 146 height 36
click at [285, 139] on button "Edit Order" at bounding box center [284, 141] width 44 height 11
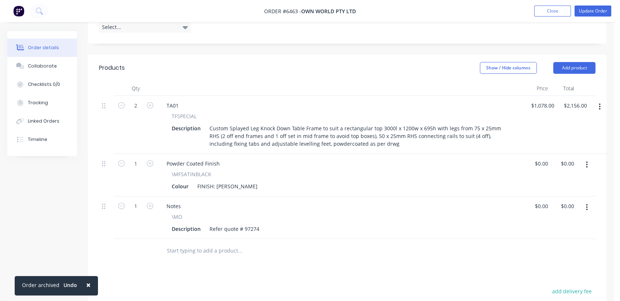
scroll to position [122, 0]
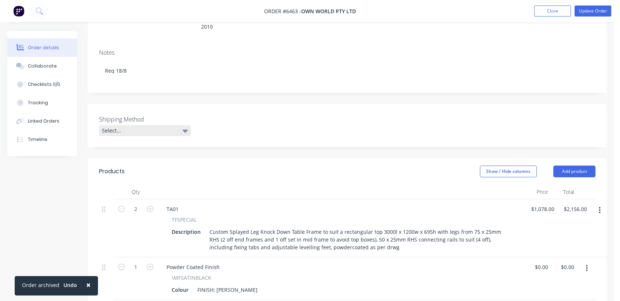
click at [124, 125] on div "Select..." at bounding box center [145, 130] width 92 height 11
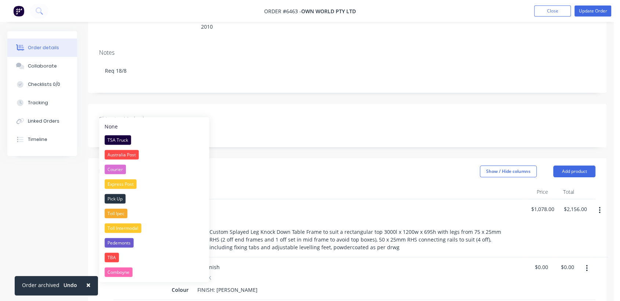
click at [117, 194] on div "Pick Up" at bounding box center [115, 199] width 21 height 10
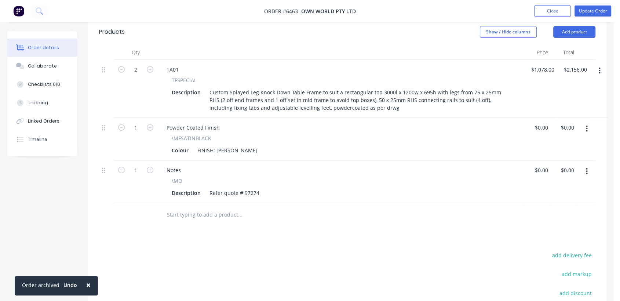
scroll to position [285, 0]
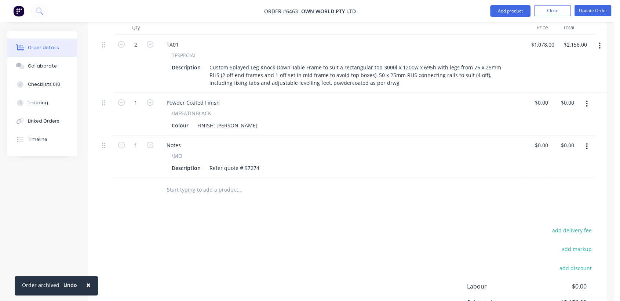
click at [212, 182] on input "text" at bounding box center [240, 189] width 147 height 15
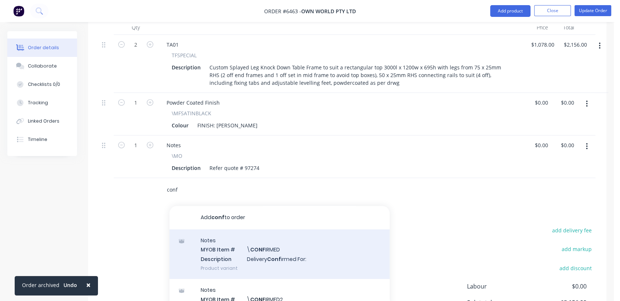
type input "conf"
click at [258, 233] on div "Notes MYOB Item # \ CONF IRMED Description Delivery Conf irmed For: Product var…" at bounding box center [280, 254] width 220 height 50
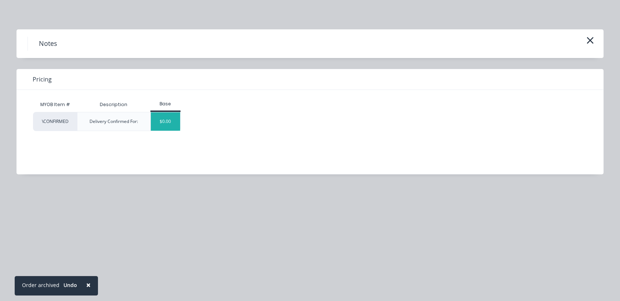
click at [176, 122] on div "$0.00" at bounding box center [166, 121] width 30 height 18
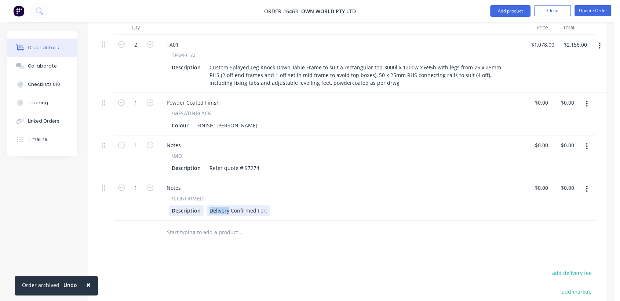
drag, startPoint x: 228, startPoint y: 188, endPoint x: 200, endPoint y: 186, distance: 28.7
click at [200, 205] on div "Description Delivery Confirmed For:" at bounding box center [340, 210] width 342 height 11
click at [267, 205] on div "Pick Up Confirmed For:" at bounding box center [238, 210] width 63 height 11
type input "$0.00"
drag, startPoint x: 593, startPoint y: 12, endPoint x: 559, endPoint y: 16, distance: 34.3
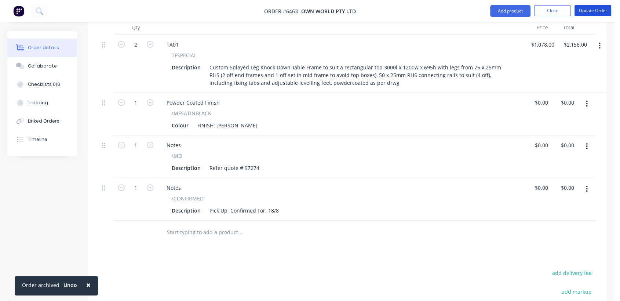
click at [592, 12] on button "Update Order" at bounding box center [593, 10] width 37 height 11
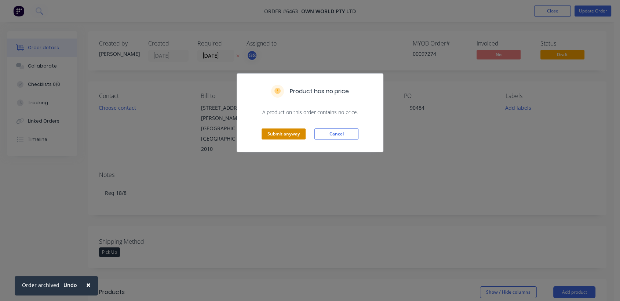
click at [285, 132] on button "Submit anyway" at bounding box center [284, 133] width 44 height 11
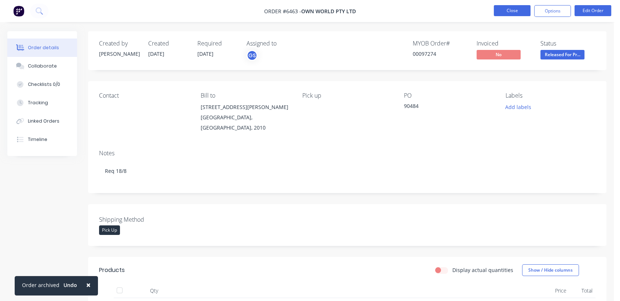
click at [521, 14] on button "Close" at bounding box center [512, 10] width 37 height 11
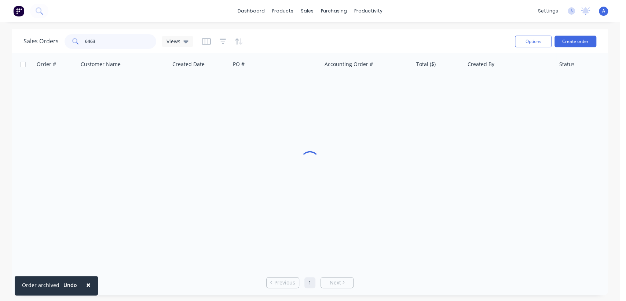
drag, startPoint x: 105, startPoint y: 39, endPoint x: 60, endPoint y: 35, distance: 44.9
click at [65, 34] on div "6463" at bounding box center [111, 41] width 92 height 15
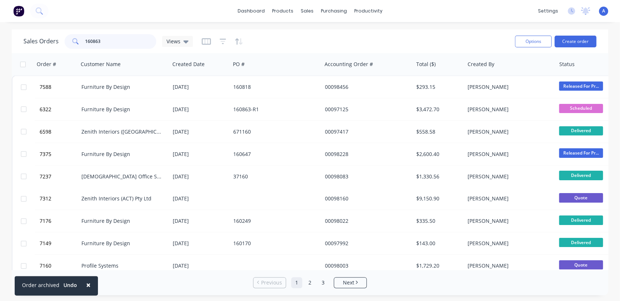
type input "160863"
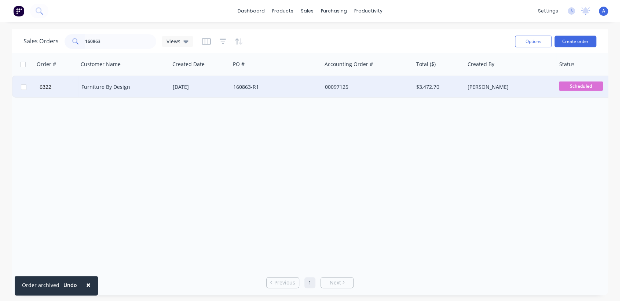
click at [291, 86] on div "160863-R1" at bounding box center [273, 86] width 81 height 7
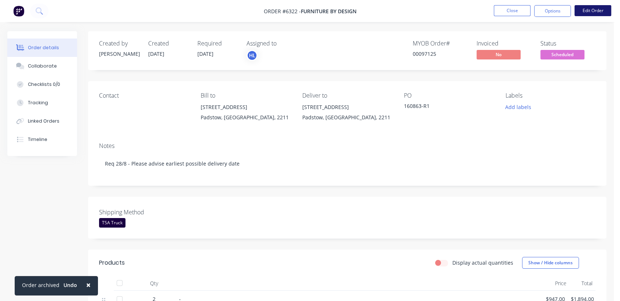
click at [595, 8] on button "Edit Order" at bounding box center [593, 10] width 37 height 11
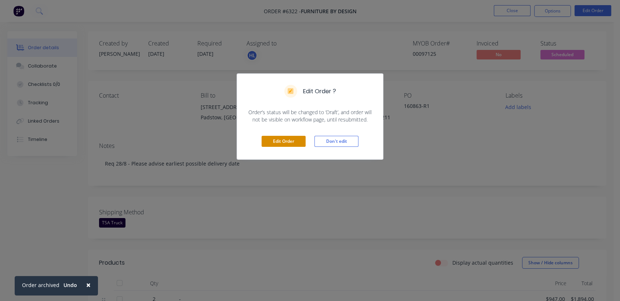
click at [291, 143] on button "Edit Order" at bounding box center [284, 141] width 44 height 11
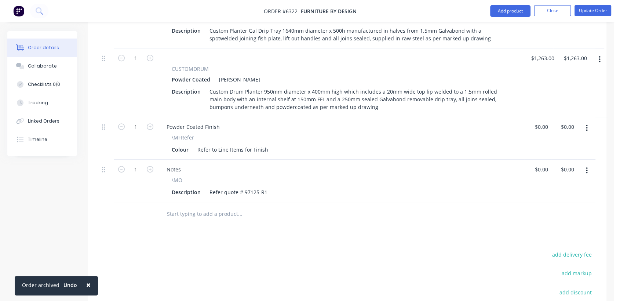
scroll to position [326, 0]
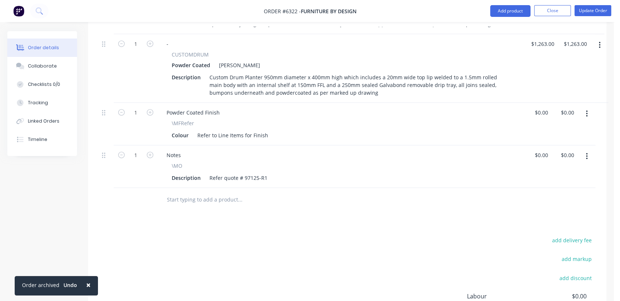
click at [192, 192] on input "text" at bounding box center [240, 199] width 147 height 15
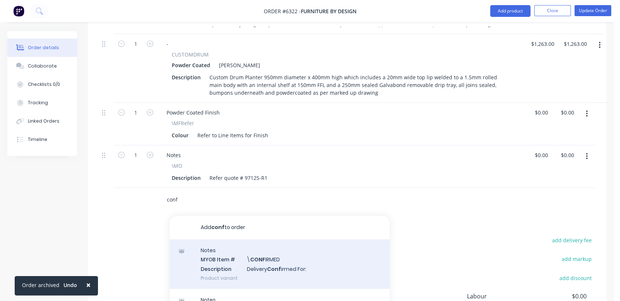
type input "conf"
click at [279, 259] on div "Notes MYOB Item # \ CONF IRMED Description Delivery Conf irmed For: Product var…" at bounding box center [280, 264] width 220 height 50
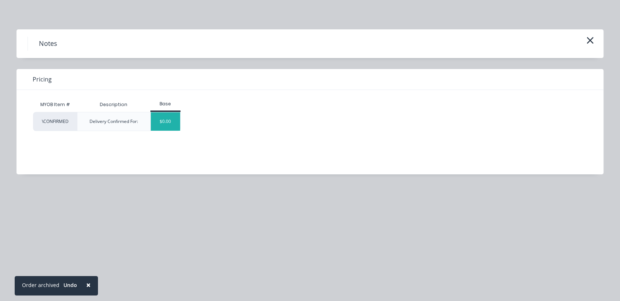
click at [171, 119] on div "$0.00" at bounding box center [166, 121] width 30 height 18
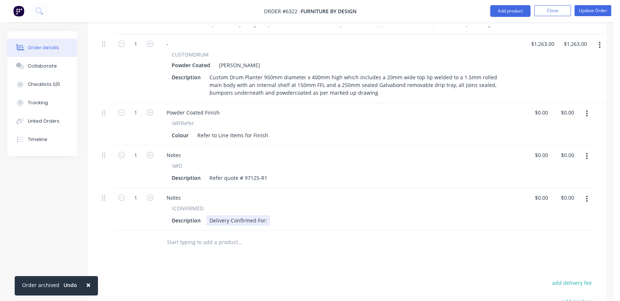
click at [267, 215] on div "Delivery Confirmed For:" at bounding box center [238, 220] width 63 height 11
type input "$0.00"
drag, startPoint x: 597, startPoint y: 12, endPoint x: 560, endPoint y: 15, distance: 37.9
click at [597, 12] on button "Update Order" at bounding box center [593, 10] width 37 height 11
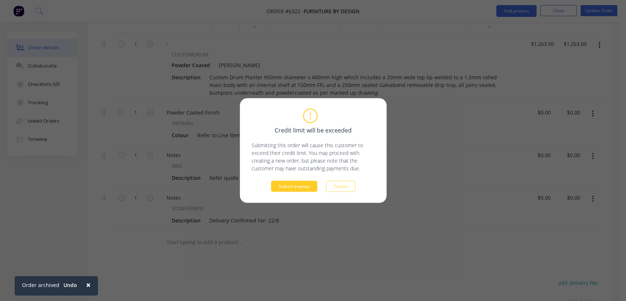
click at [296, 182] on button "Submit anyway" at bounding box center [294, 186] width 46 height 11
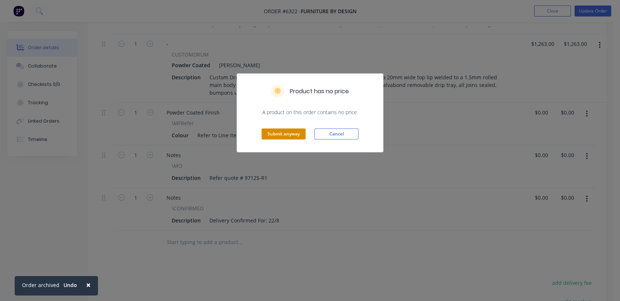
click at [286, 133] on button "Submit anyway" at bounding box center [284, 133] width 44 height 11
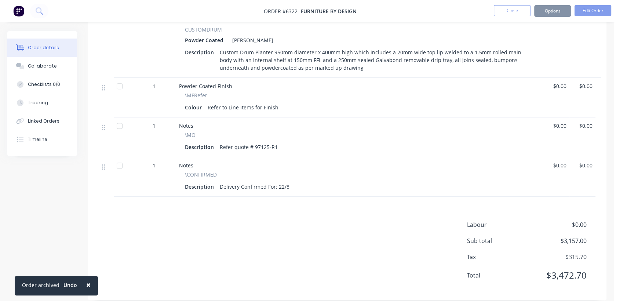
scroll to position [318, 0]
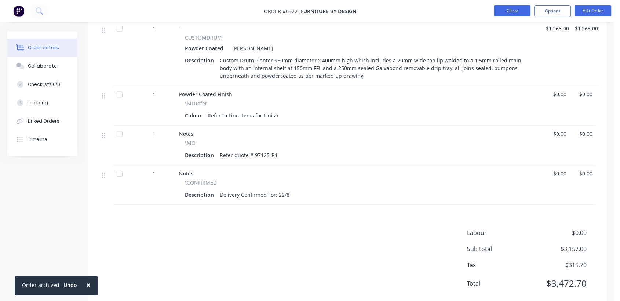
click at [523, 12] on button "Close" at bounding box center [512, 10] width 37 height 11
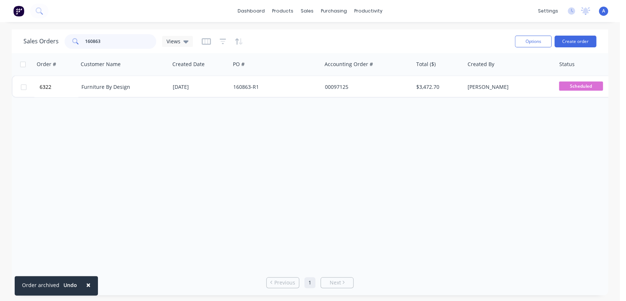
drag, startPoint x: 107, startPoint y: 35, endPoint x: 62, endPoint y: 28, distance: 45.8
click at [62, 28] on div "× Order archived Undo dashboard products sales purchasing productivity dashboar…" at bounding box center [310, 150] width 620 height 301
type input "98069"
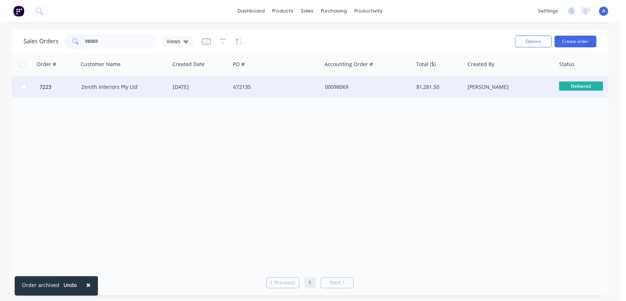
click at [276, 85] on div "672135" at bounding box center [273, 86] width 81 height 7
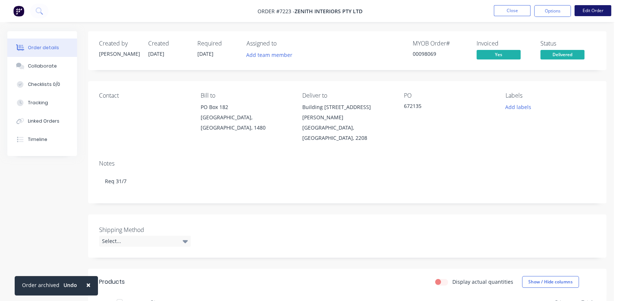
click at [587, 12] on button "Edit Order" at bounding box center [593, 10] width 37 height 11
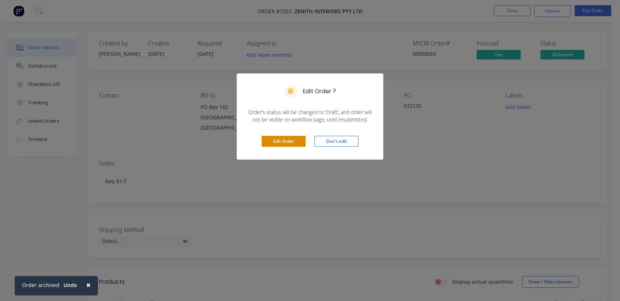
click at [279, 139] on button "Edit Order" at bounding box center [284, 141] width 44 height 11
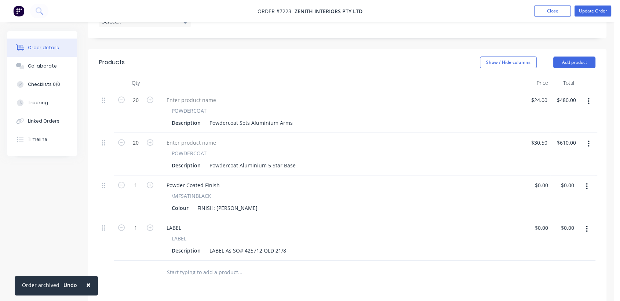
scroll to position [244, 0]
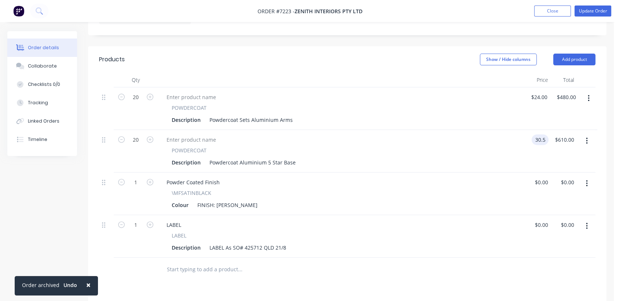
click at [548, 134] on input "30.5" at bounding box center [542, 139] width 14 height 11
type input "$27.20"
type input "$544.00"
click at [593, 10] on button "Update Order" at bounding box center [593, 11] width 37 height 11
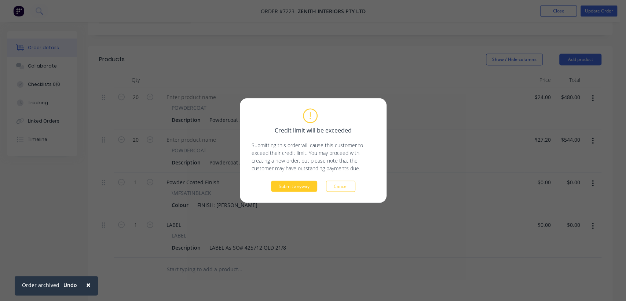
click at [289, 186] on button "Submit anyway" at bounding box center [294, 186] width 46 height 11
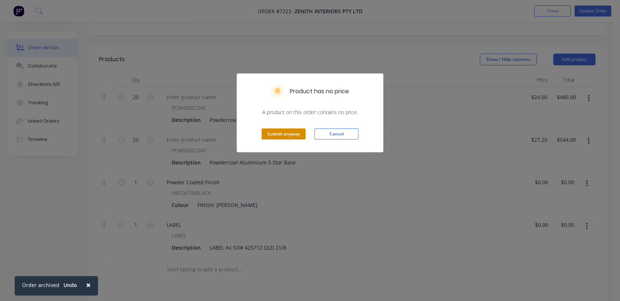
click at [291, 135] on button "Submit anyway" at bounding box center [284, 133] width 44 height 11
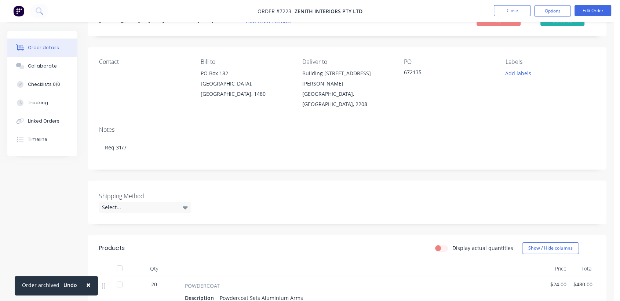
scroll to position [0, 0]
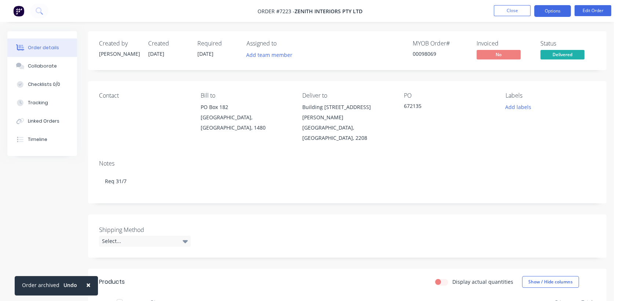
click at [545, 9] on button "Options" at bounding box center [552, 11] width 37 height 12
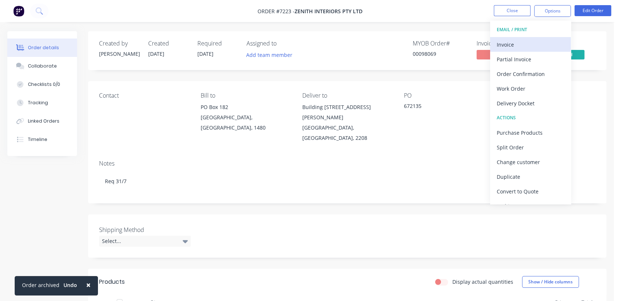
click at [522, 41] on div "Invoice" at bounding box center [531, 44] width 68 height 11
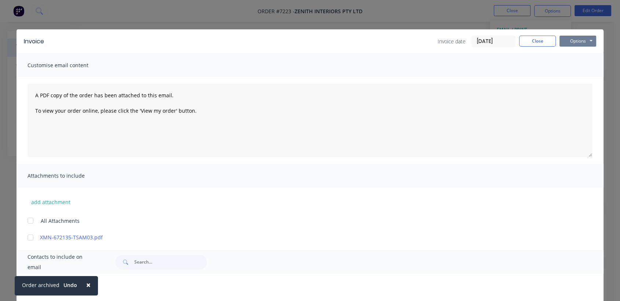
click at [577, 37] on button "Options" at bounding box center [578, 41] width 37 height 11
click at [574, 66] on button "Print" at bounding box center [583, 66] width 47 height 12
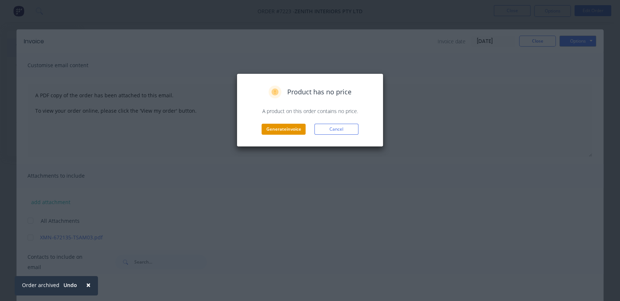
click at [285, 126] on button "Generate invoice" at bounding box center [284, 129] width 44 height 11
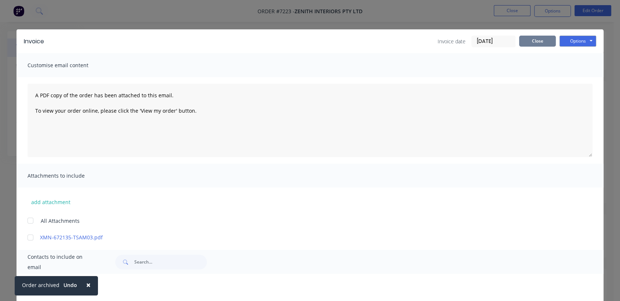
click at [535, 40] on button "Close" at bounding box center [537, 41] width 37 height 11
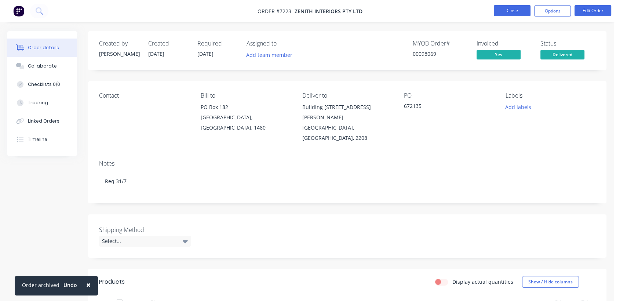
click at [517, 9] on button "Close" at bounding box center [512, 10] width 37 height 11
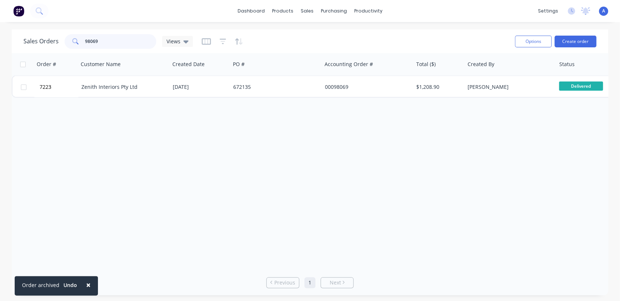
drag, startPoint x: 105, startPoint y: 41, endPoint x: 60, endPoint y: 34, distance: 45.0
click at [60, 34] on div "Sales Orders 98069 Views" at bounding box center [108, 41] width 170 height 15
type input "143330"
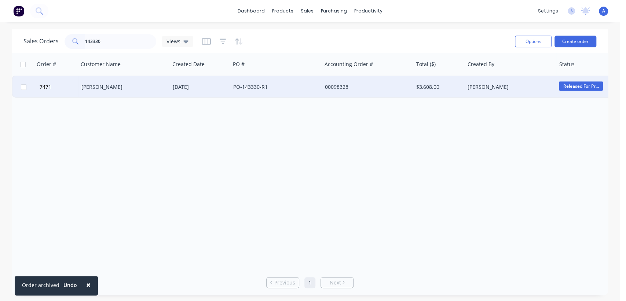
click at [285, 85] on div "PO-143330-R1" at bounding box center [273, 86] width 81 height 7
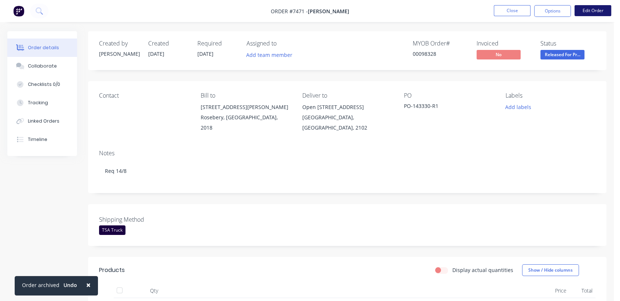
click at [593, 11] on button "Edit Order" at bounding box center [593, 10] width 37 height 11
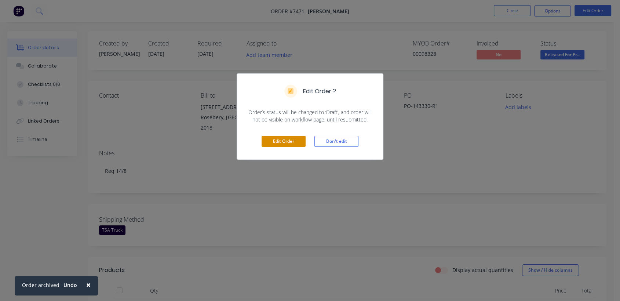
click at [288, 145] on button "Edit Order" at bounding box center [284, 141] width 44 height 11
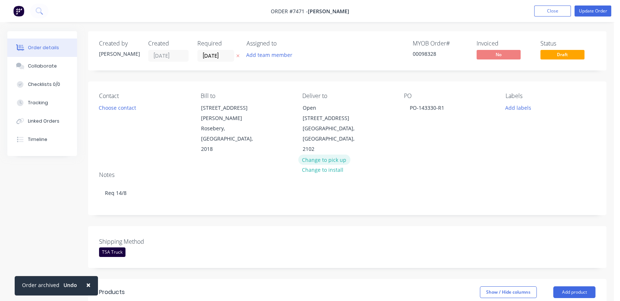
click at [325, 154] on button "Change to pick up" at bounding box center [324, 159] width 52 height 10
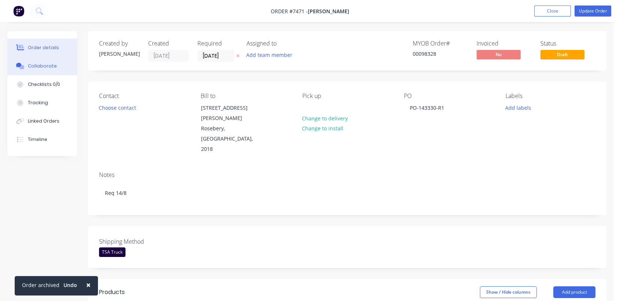
click at [26, 65] on button "Collaborate" at bounding box center [42, 66] width 70 height 18
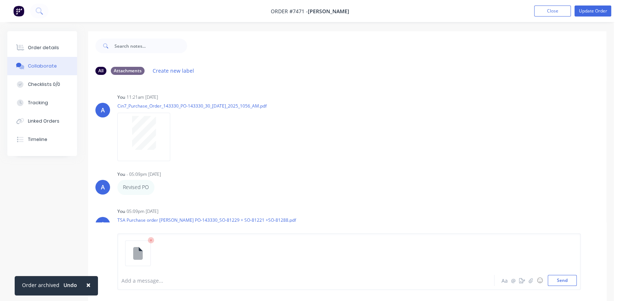
click at [147, 280] on div at bounding box center [292, 281] width 341 height 8
click at [564, 281] on button "Send" at bounding box center [562, 280] width 29 height 11
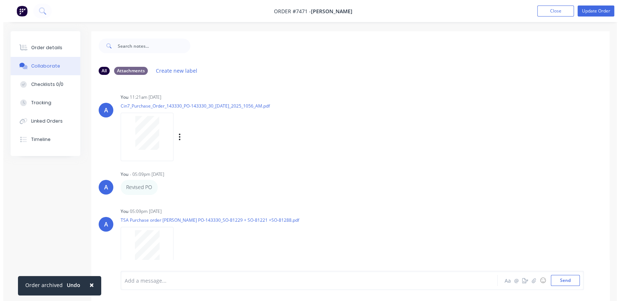
scroll to position [8, 0]
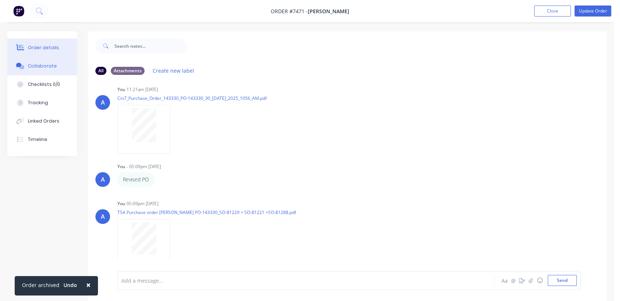
click at [54, 45] on div "Order details" at bounding box center [43, 47] width 31 height 7
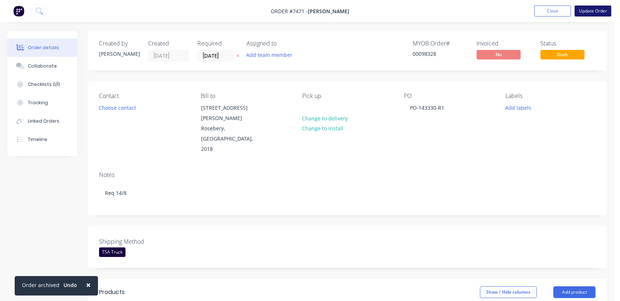
click at [593, 11] on button "Update Order" at bounding box center [593, 11] width 37 height 11
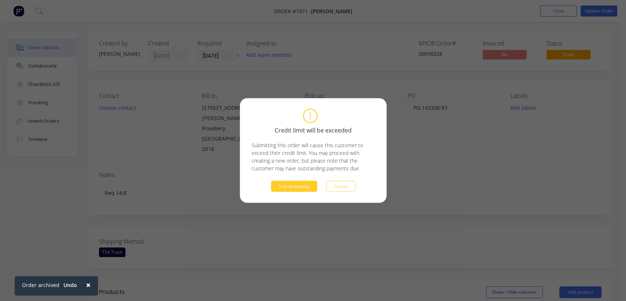
click at [295, 187] on button "Submit anyway" at bounding box center [294, 186] width 46 height 11
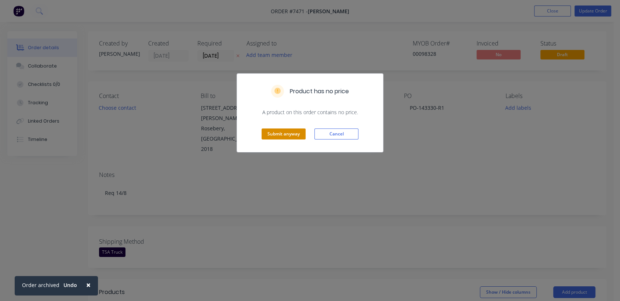
click at [274, 133] on button "Submit anyway" at bounding box center [284, 133] width 44 height 11
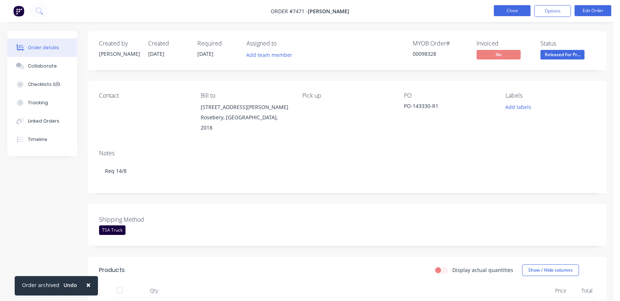
click at [513, 12] on button "Close" at bounding box center [512, 10] width 37 height 11
